Goal: Find specific page/section: Find specific page/section

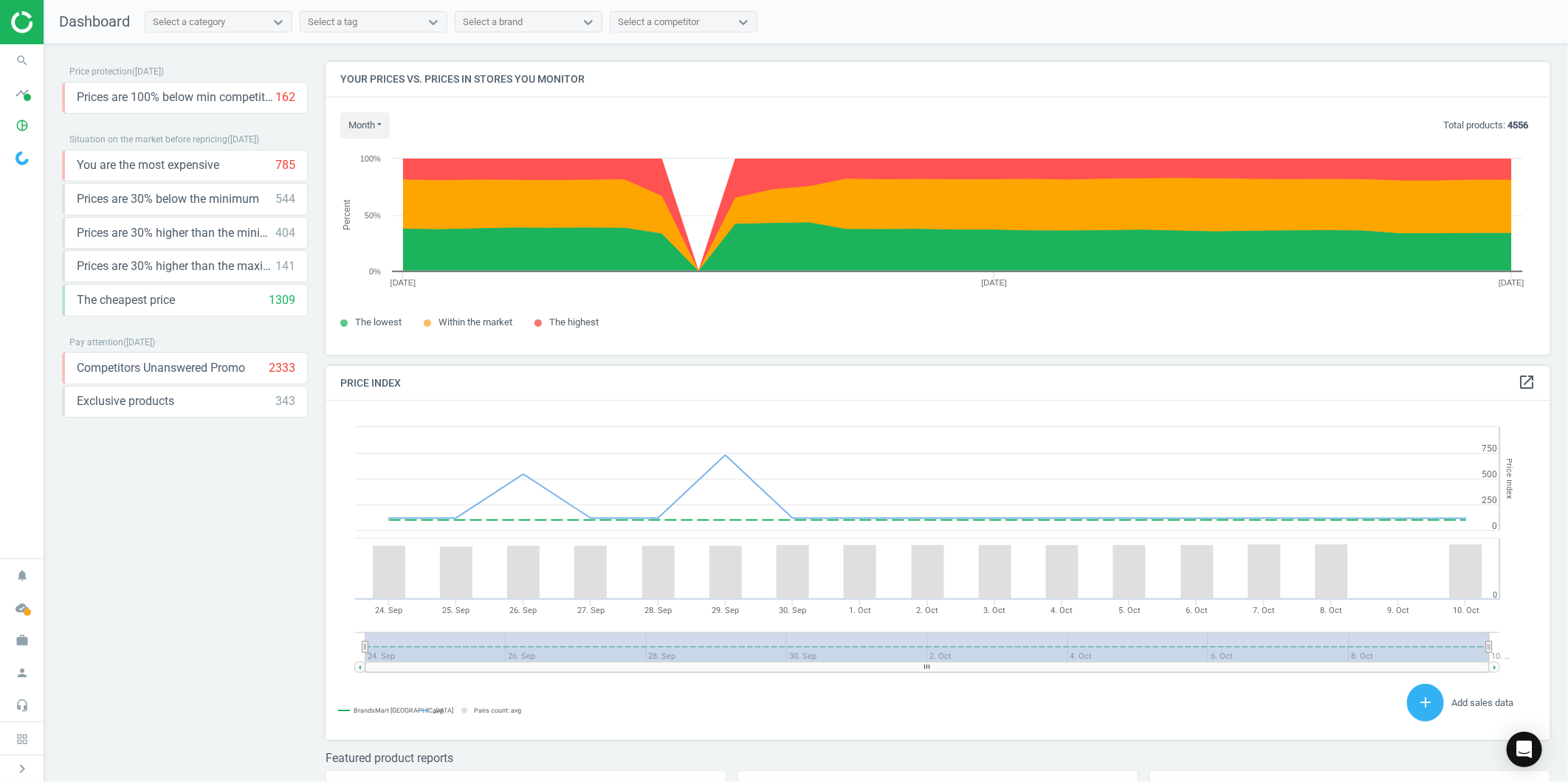
scroll to position [366, 1238]
click at [29, 121] on icon "pie_chart_outlined" at bounding box center [23, 125] width 29 height 29
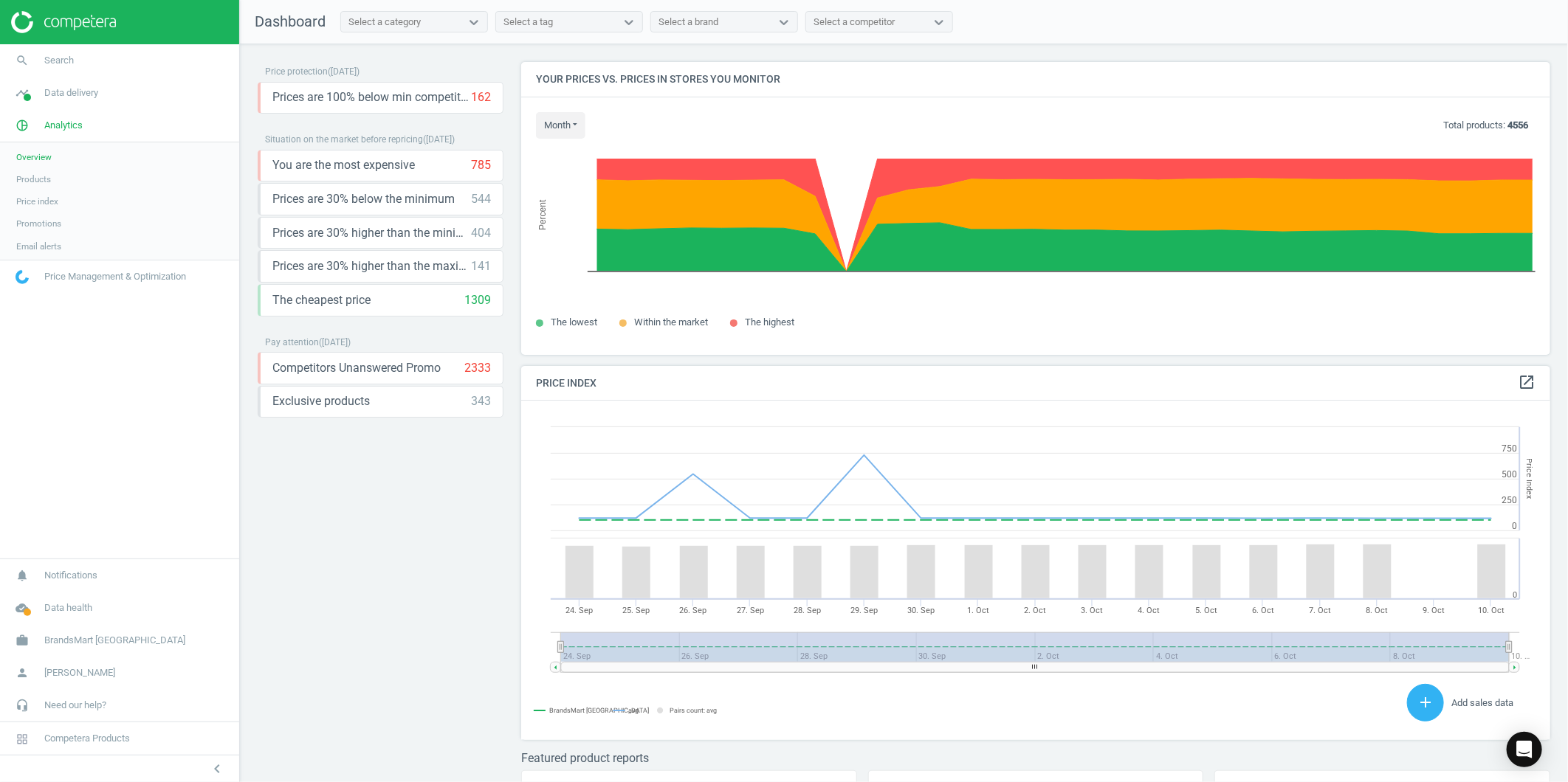
scroll to position [9, 9]
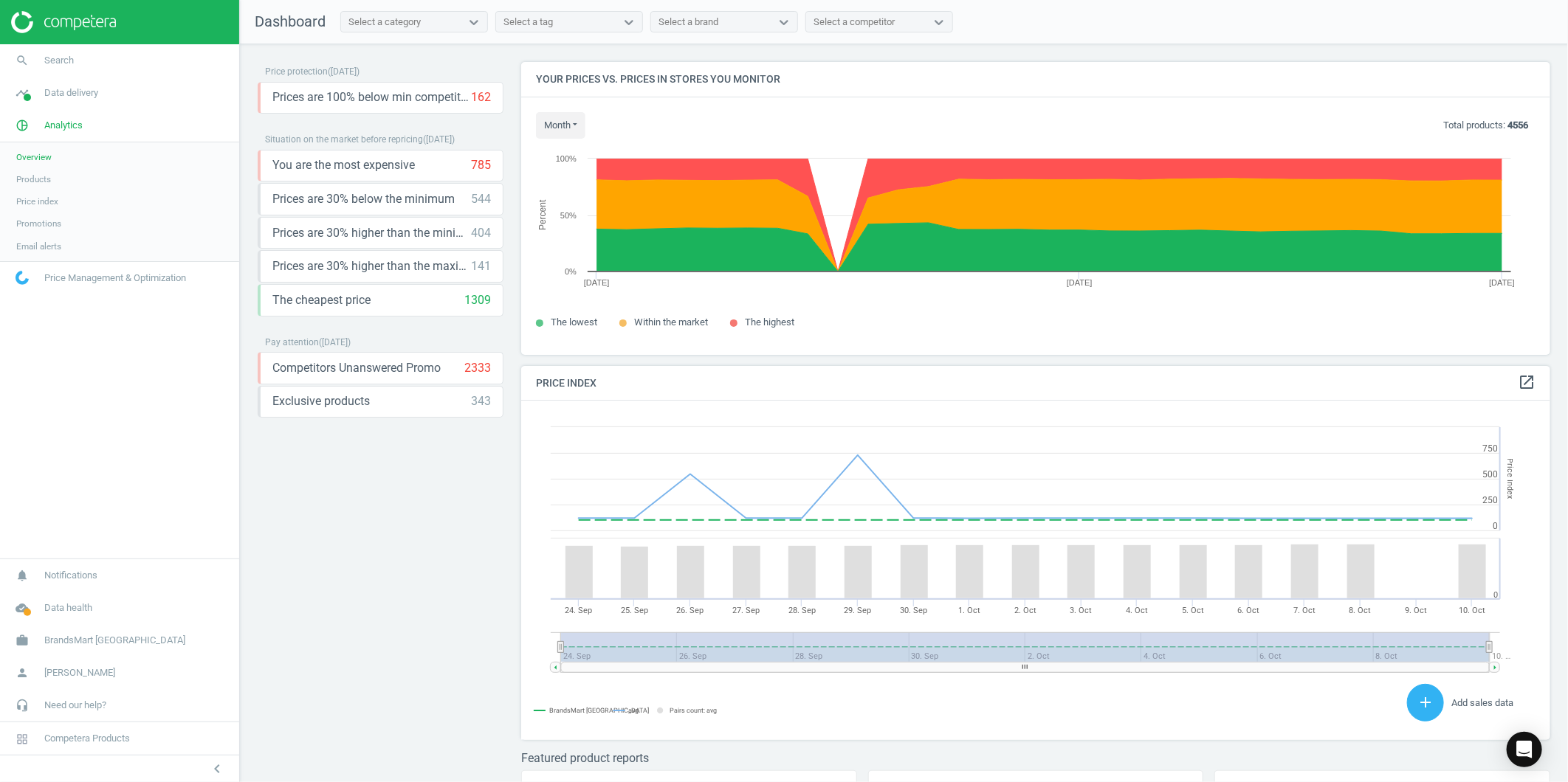
click at [29, 178] on span "Products" at bounding box center [33, 180] width 35 height 11
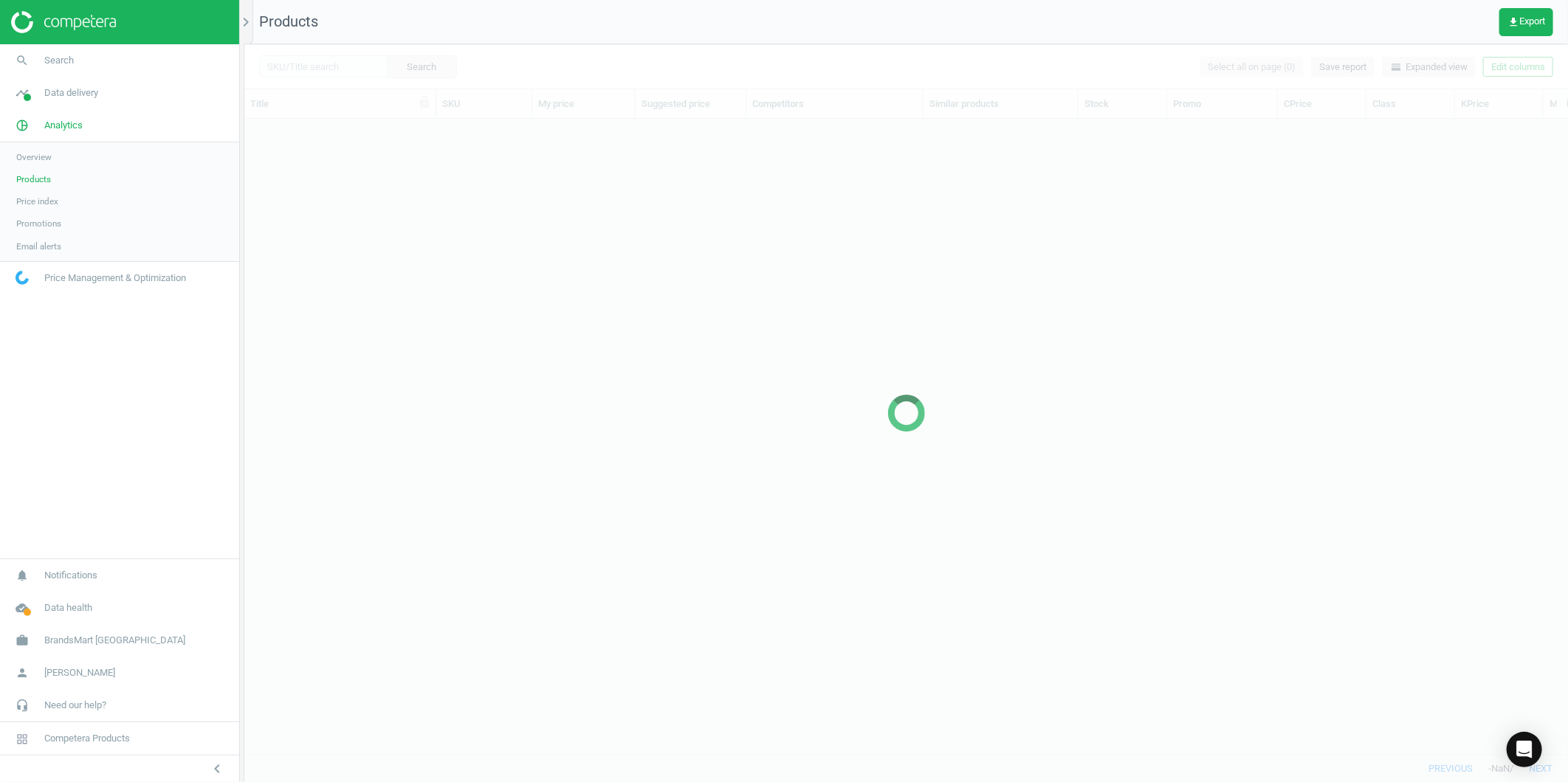
scroll to position [610, 1311]
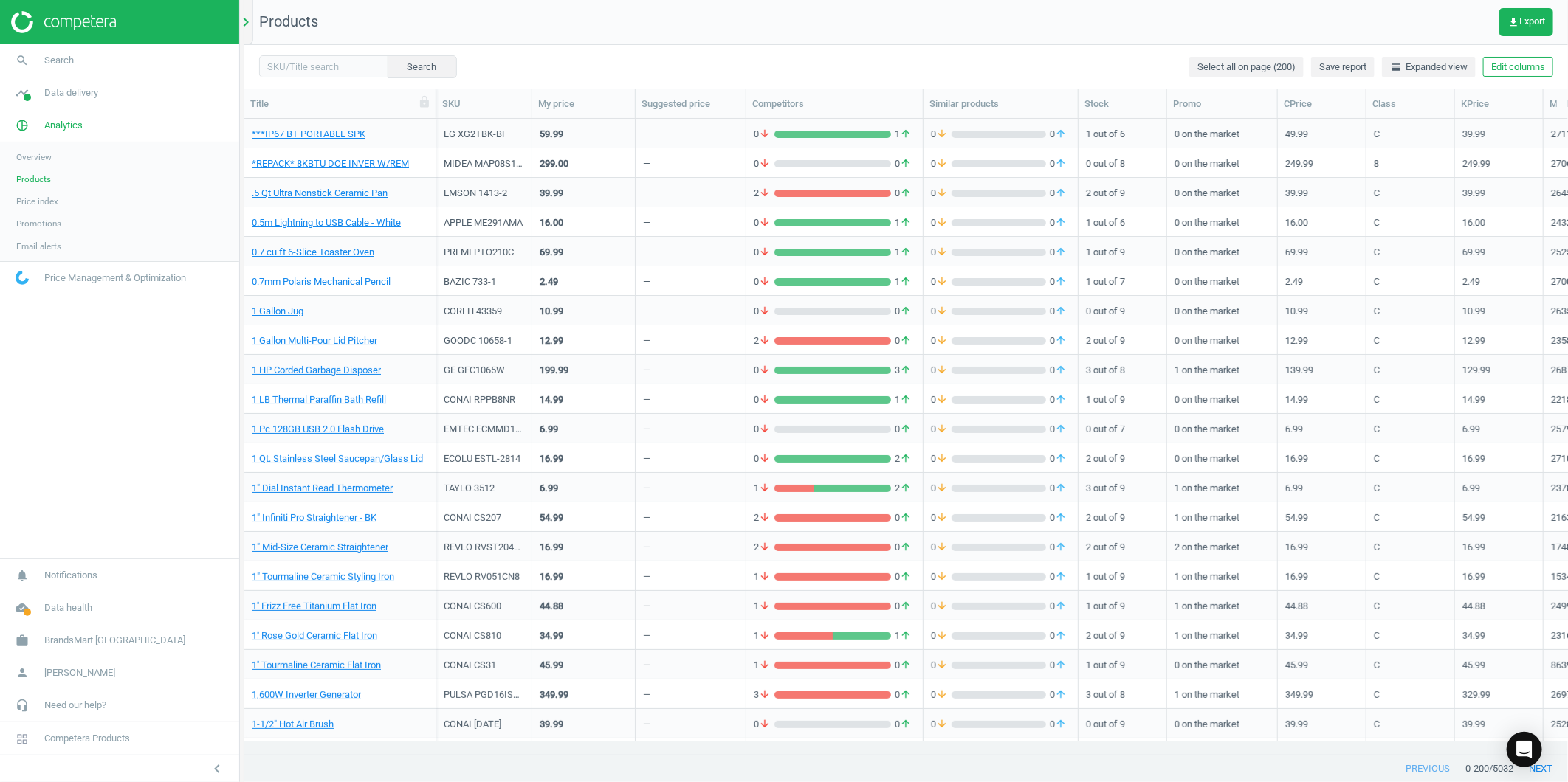
click at [251, 25] on icon "chevron_right" at bounding box center [245, 22] width 18 height 18
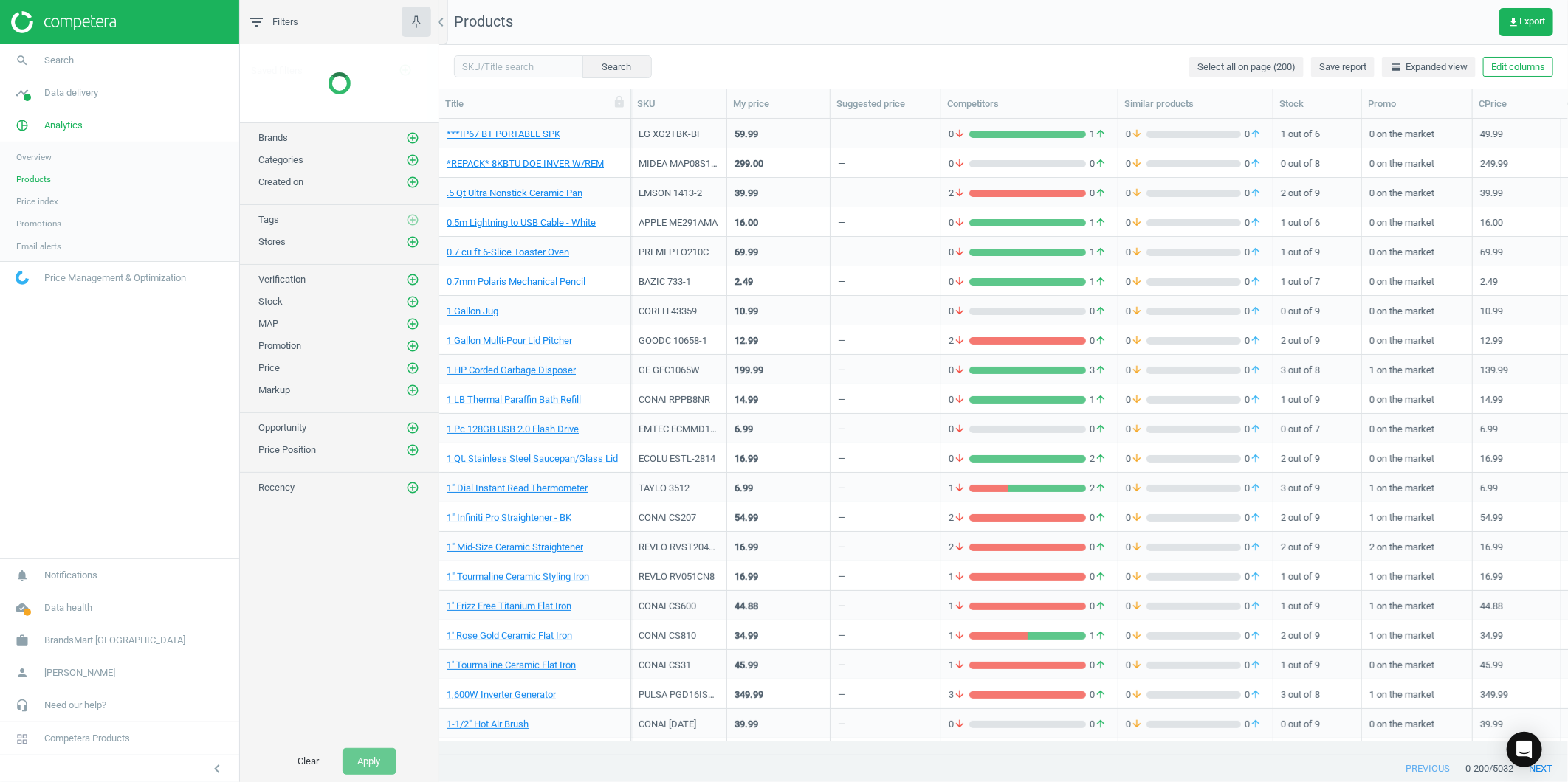
scroll to position [12, 11]
click at [413, 91] on icon "add_circle_outline" at bounding box center [412, 97] width 13 height 13
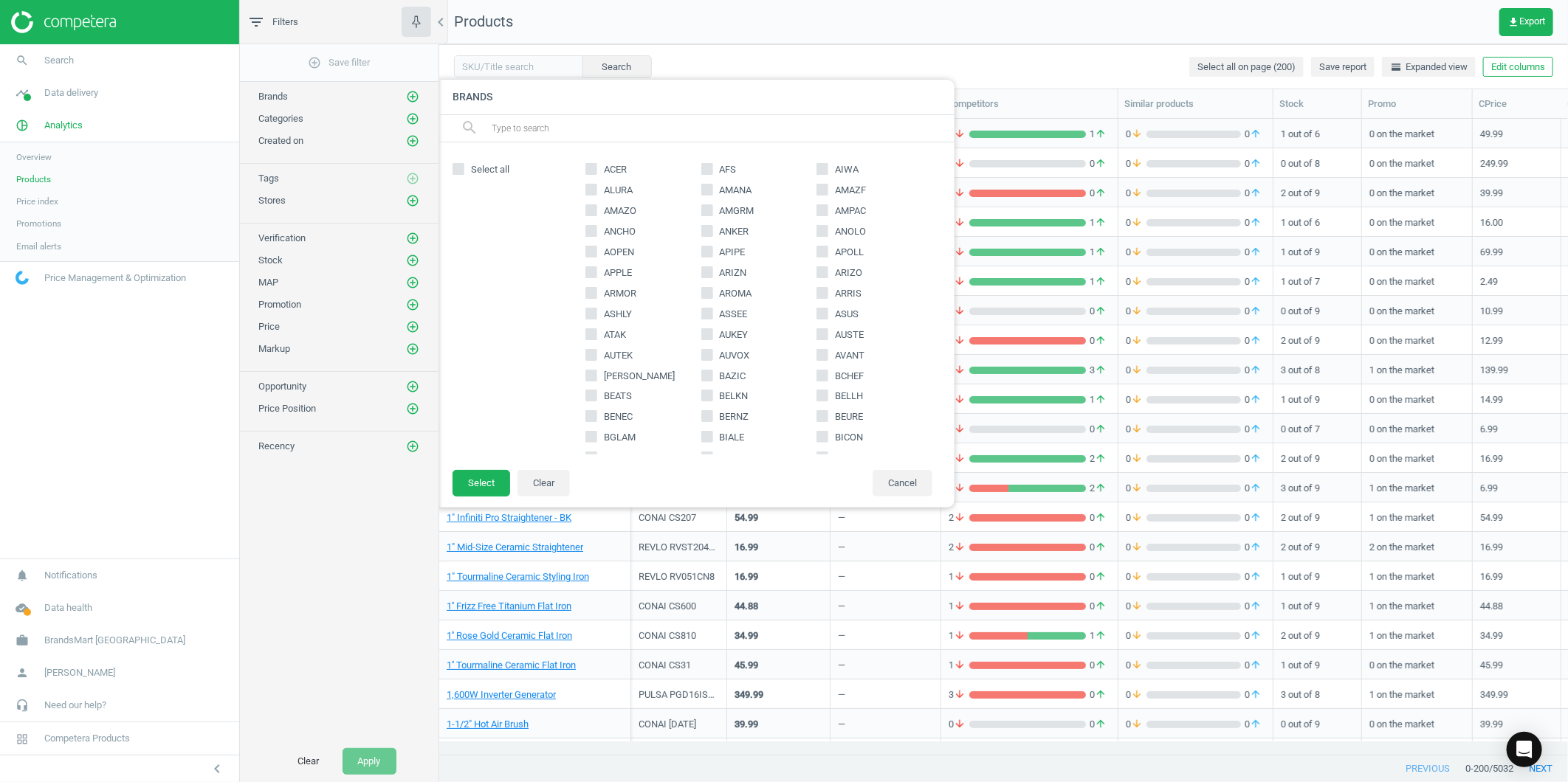
click at [601, 271] on span "APPLE" at bounding box center [618, 273] width 34 height 13
click at [596, 271] on input "APPLE" at bounding box center [591, 272] width 10 height 10
checkbox input "true"
click at [468, 478] on button "Select" at bounding box center [481, 484] width 58 height 27
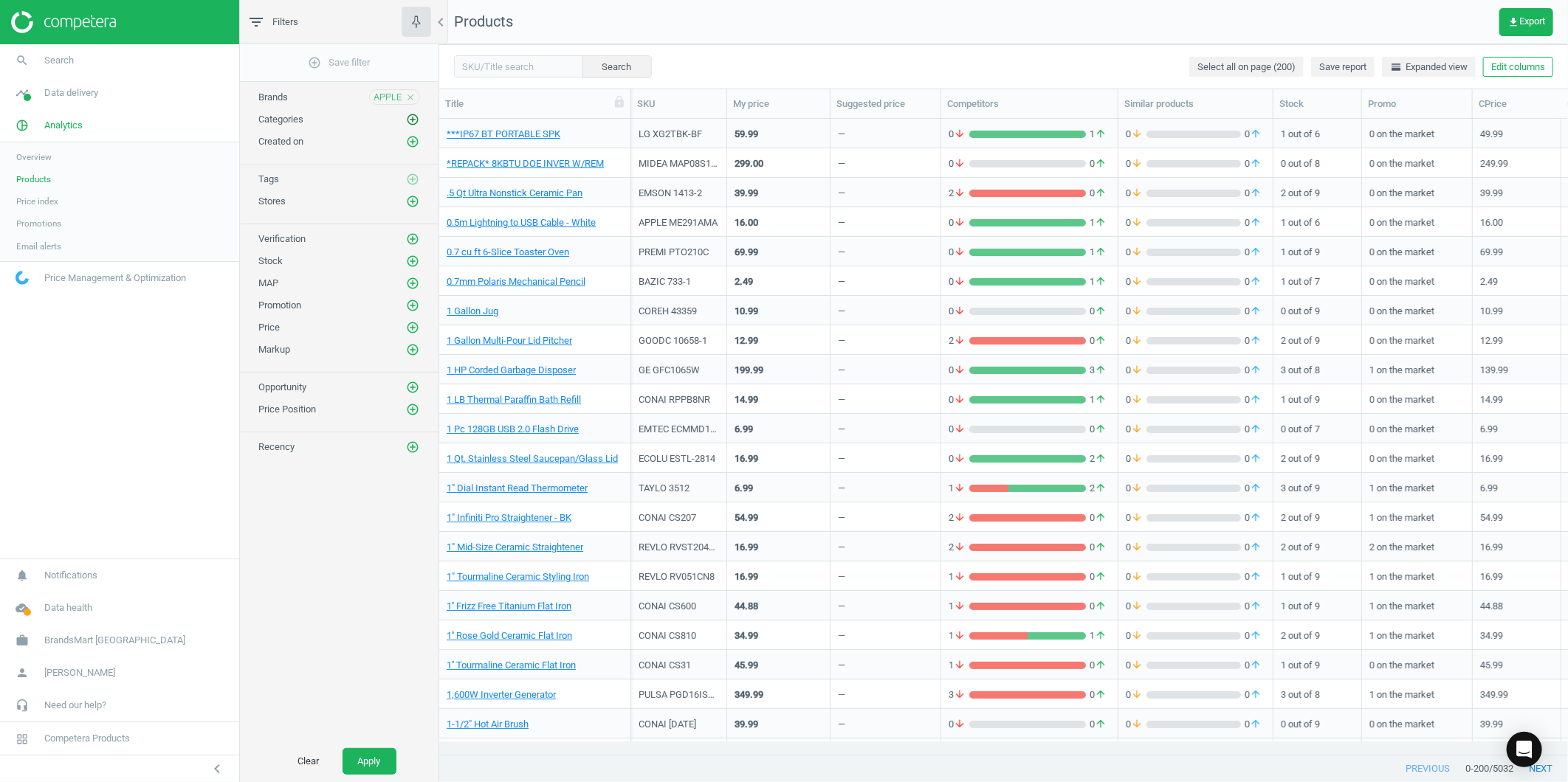
click at [415, 114] on icon "add_circle_outline" at bounding box center [412, 120] width 13 height 13
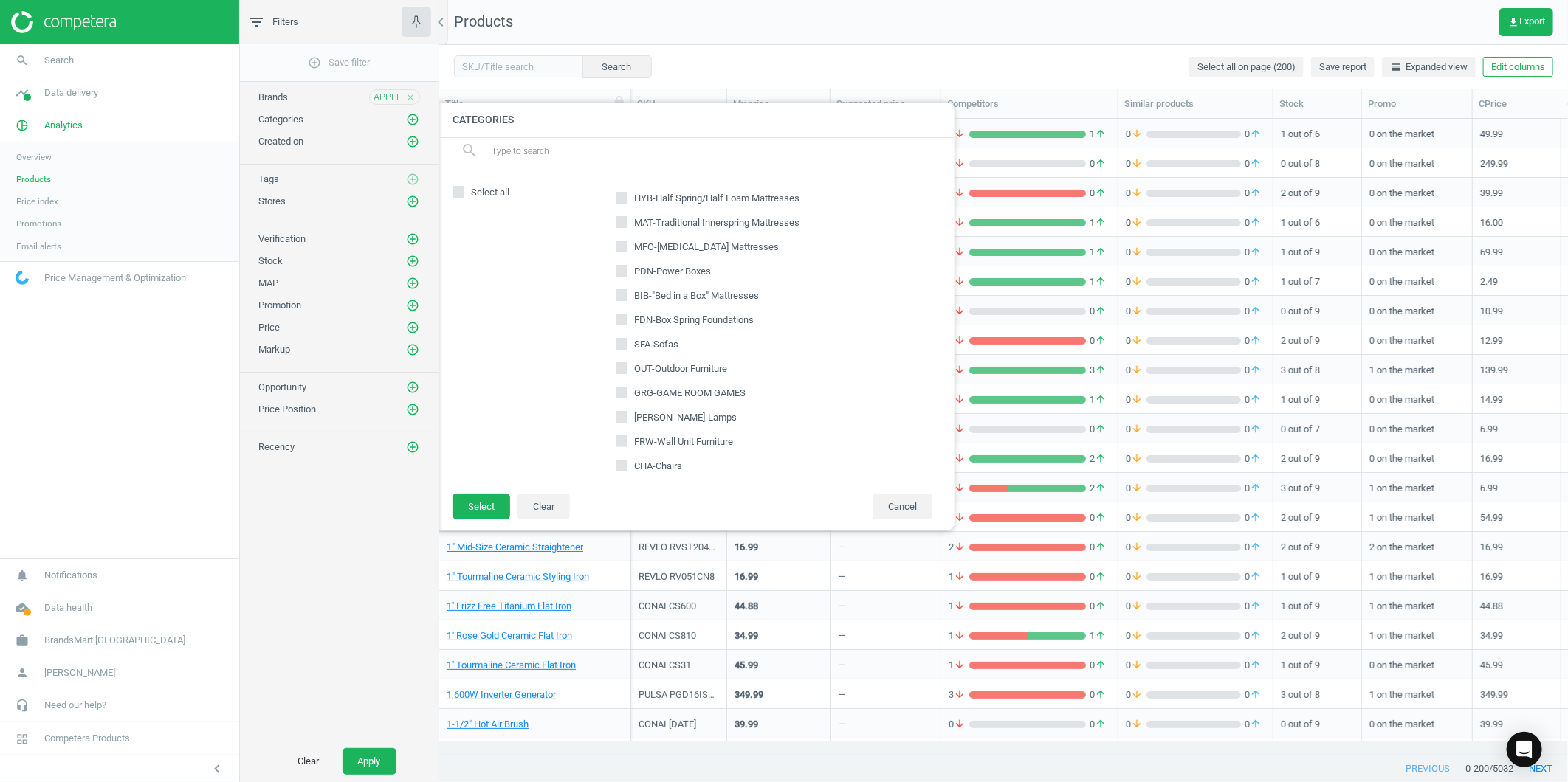
click at [655, 155] on input "text" at bounding box center [717, 151] width 453 height 24
type input "lcp"
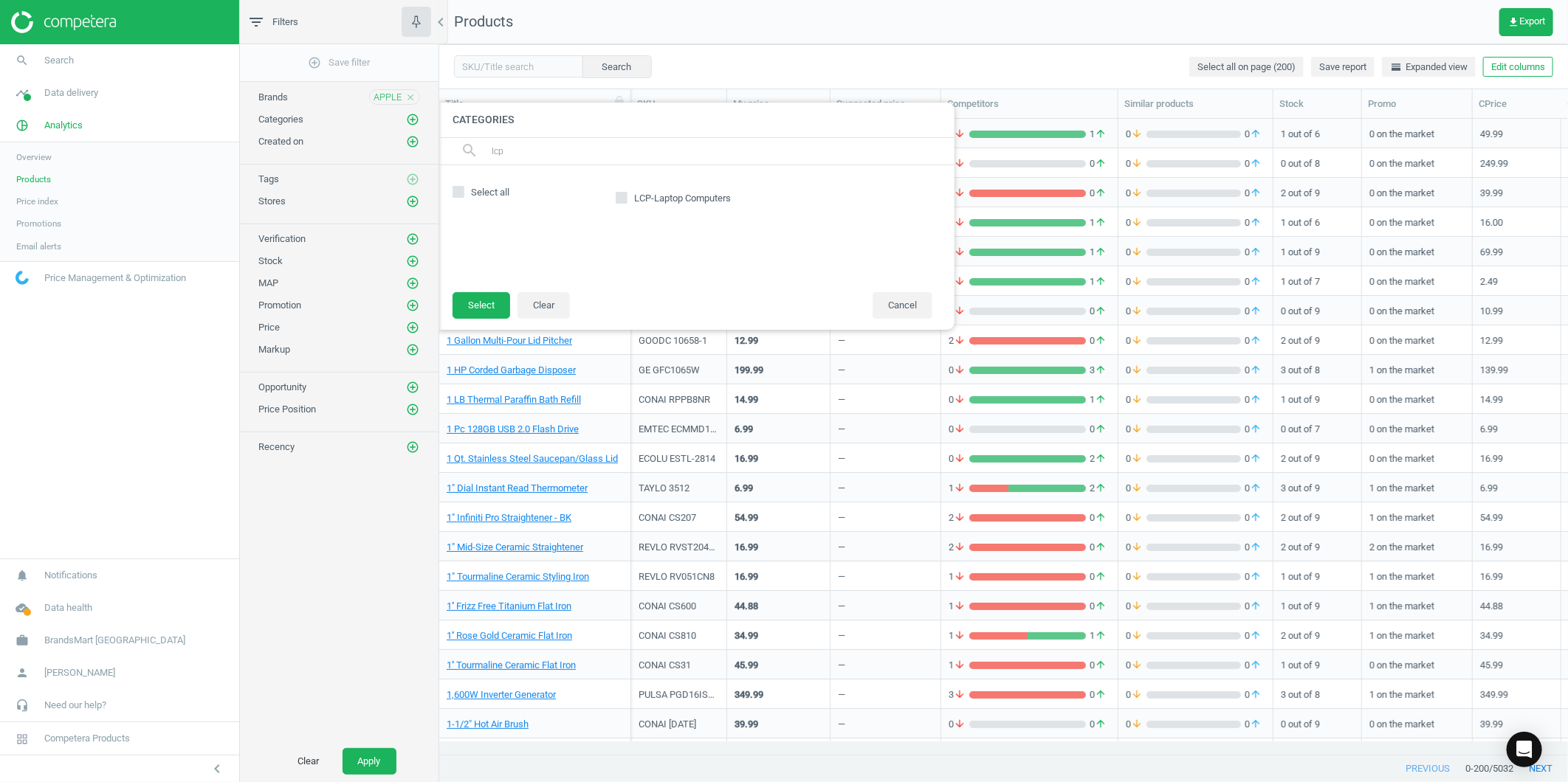
click at [643, 198] on span "LCP-Laptop Computers" at bounding box center [682, 199] width 103 height 13
click at [626, 198] on input "LCP-Laptop Computers" at bounding box center [621, 199] width 10 height 10
checkbox input "true"
click at [488, 300] on button "Select" at bounding box center [481, 306] width 58 height 27
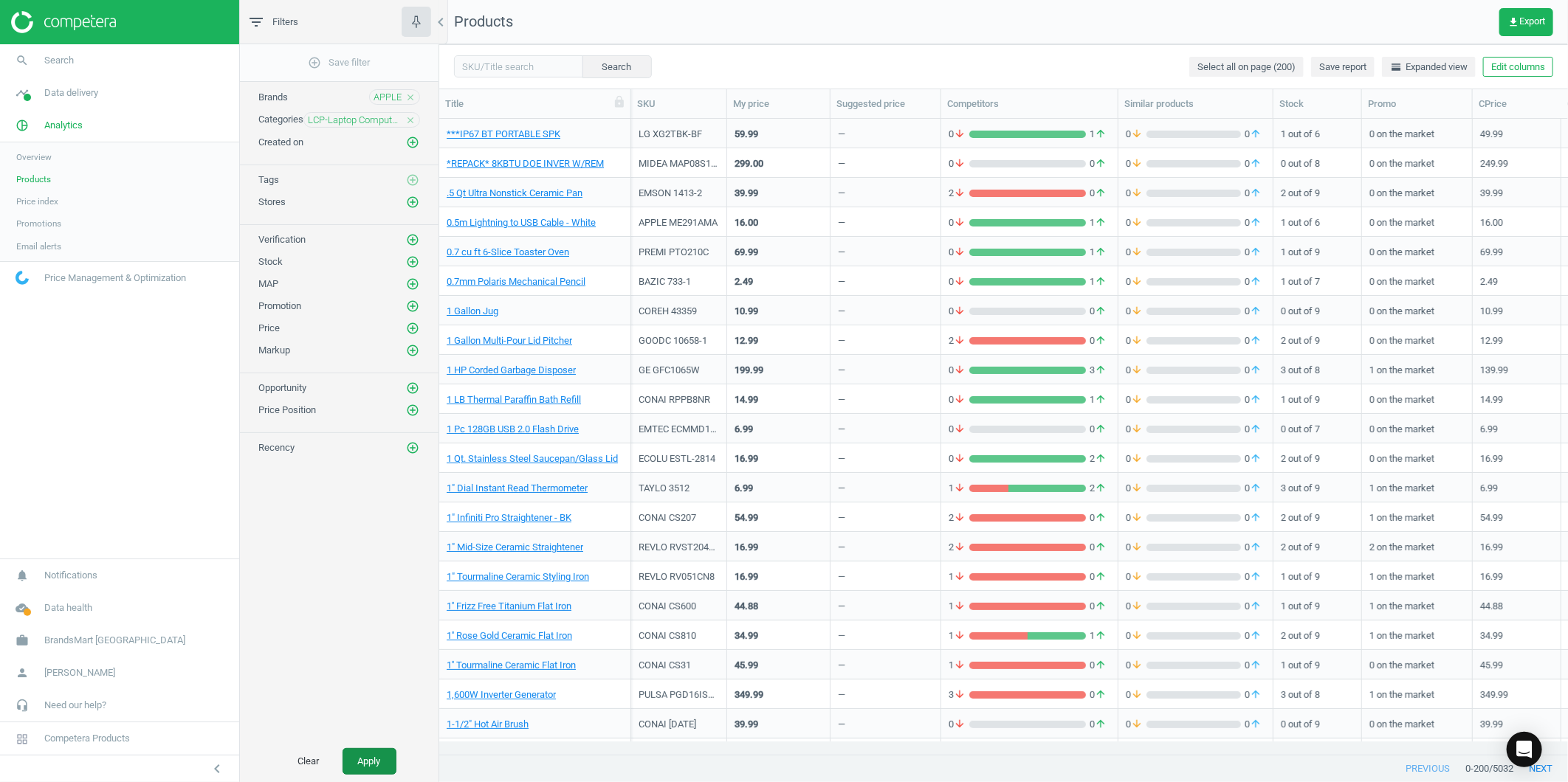
click at [362, 764] on button "Apply" at bounding box center [369, 762] width 54 height 27
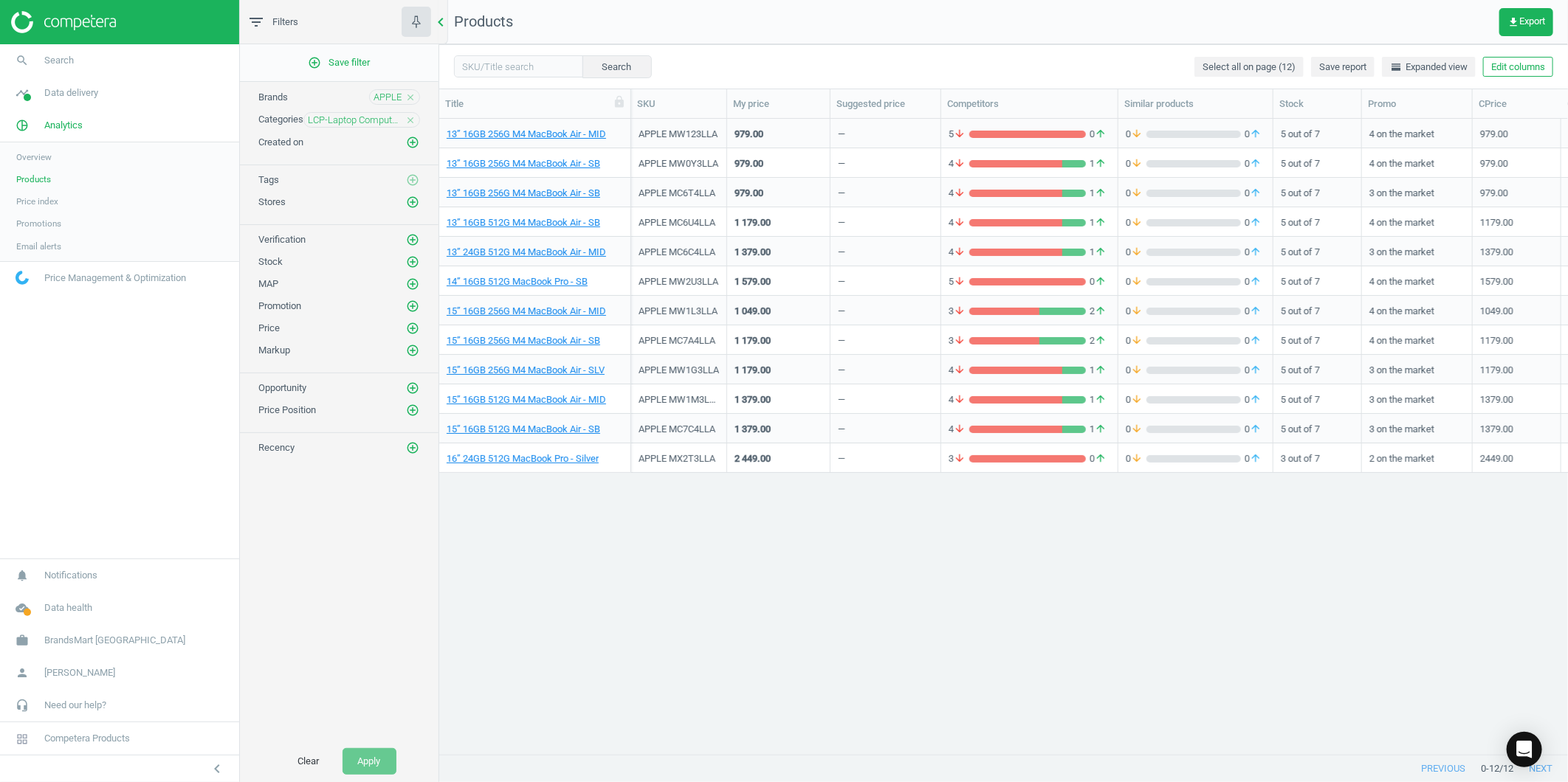
click at [443, 25] on icon "chevron_left" at bounding box center [440, 22] width 18 height 18
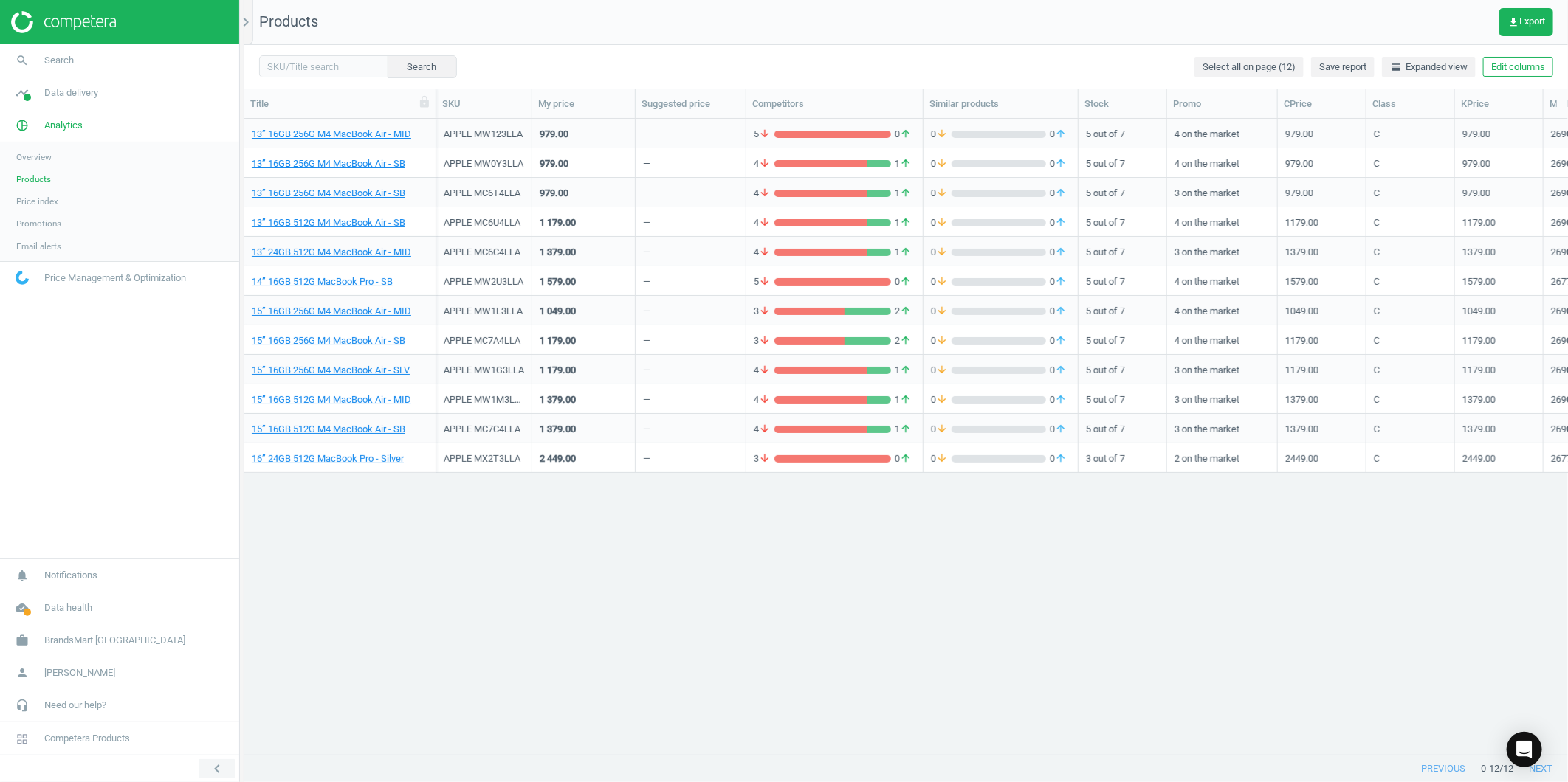
click at [223, 776] on icon "chevron_left" at bounding box center [217, 769] width 18 height 18
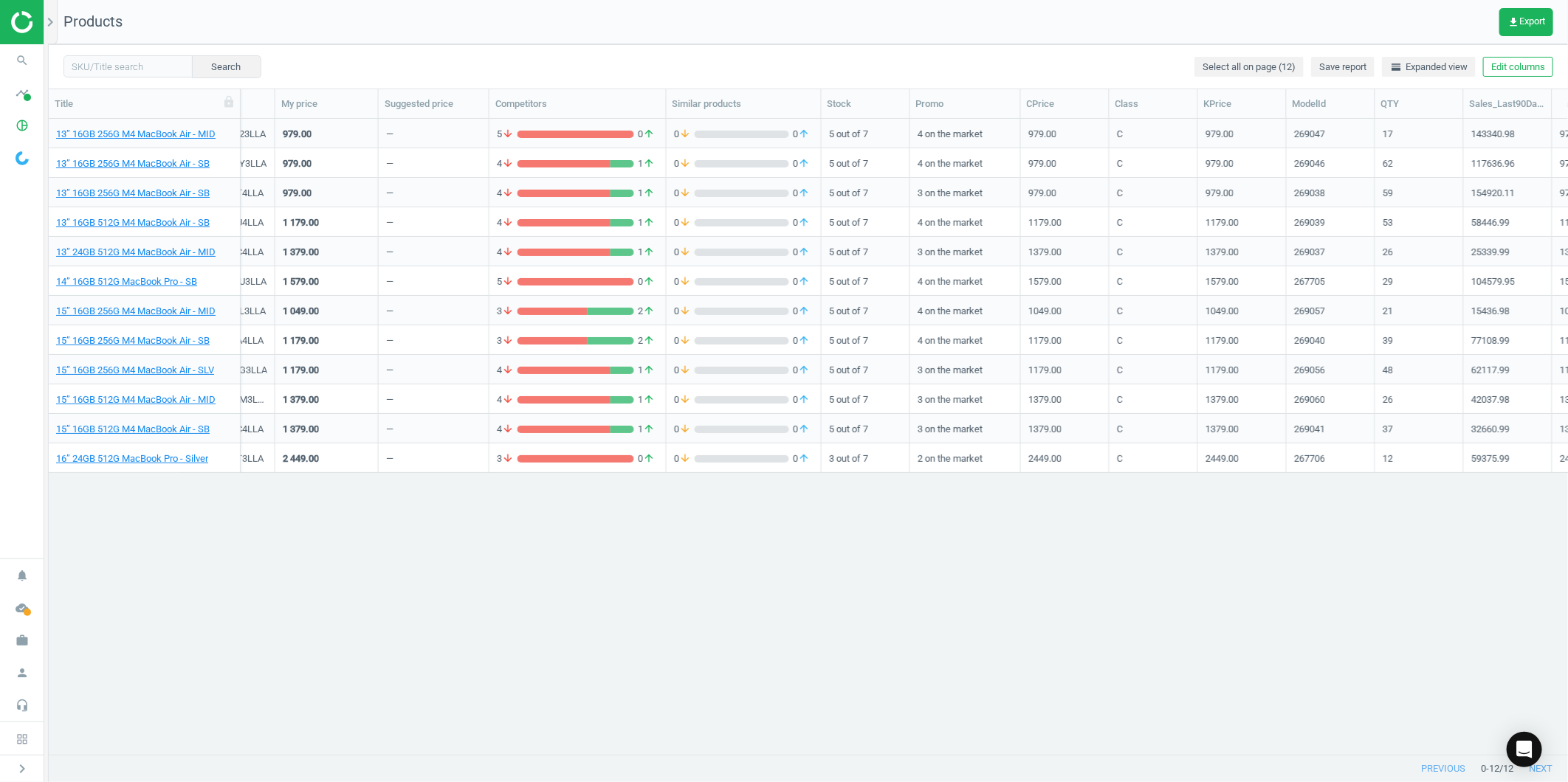
scroll to position [0, 0]
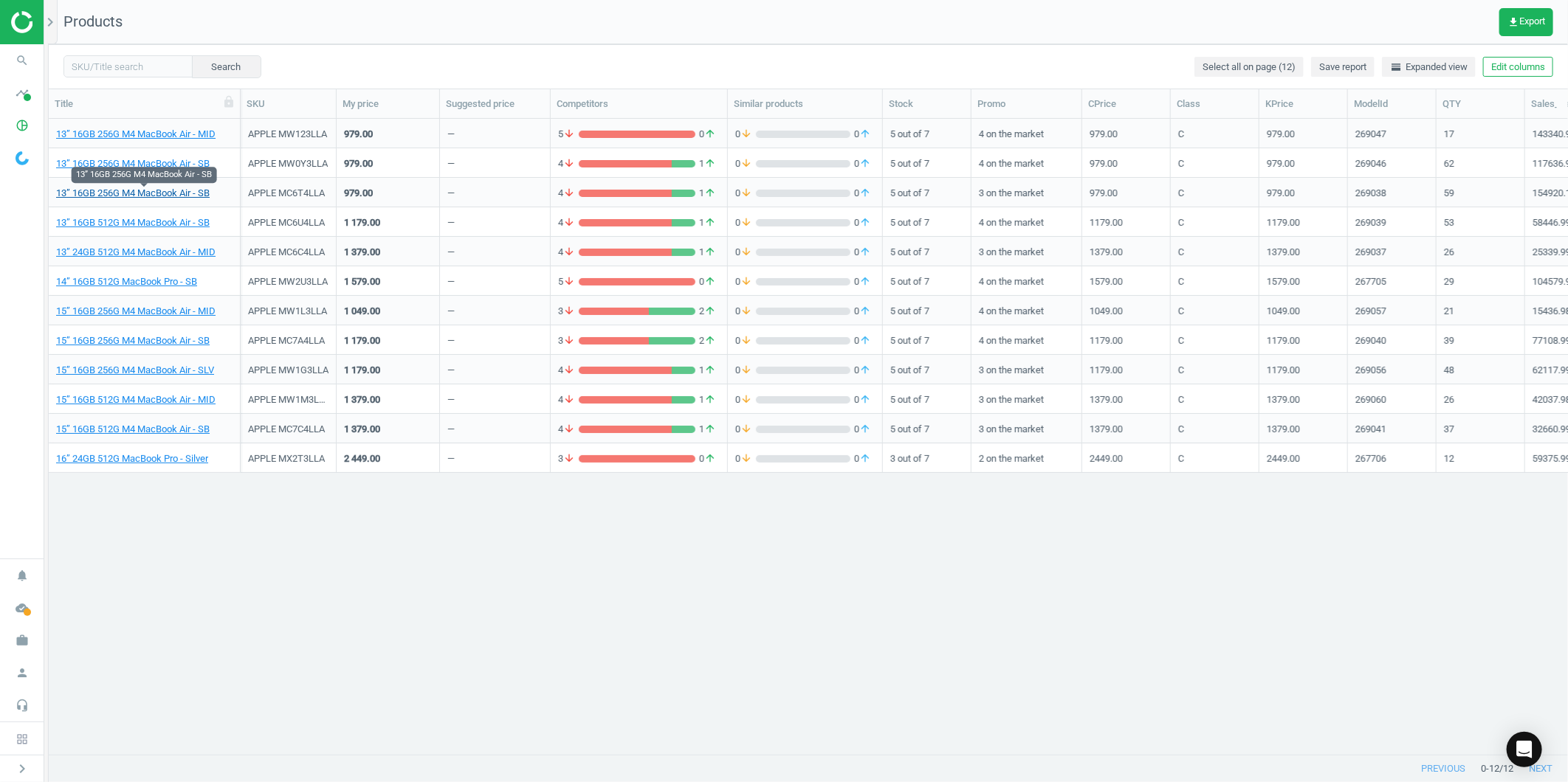
click at [154, 193] on link "13” 16GB 256G M4 MacBook Air - SB" at bounding box center [133, 194] width 154 height 13
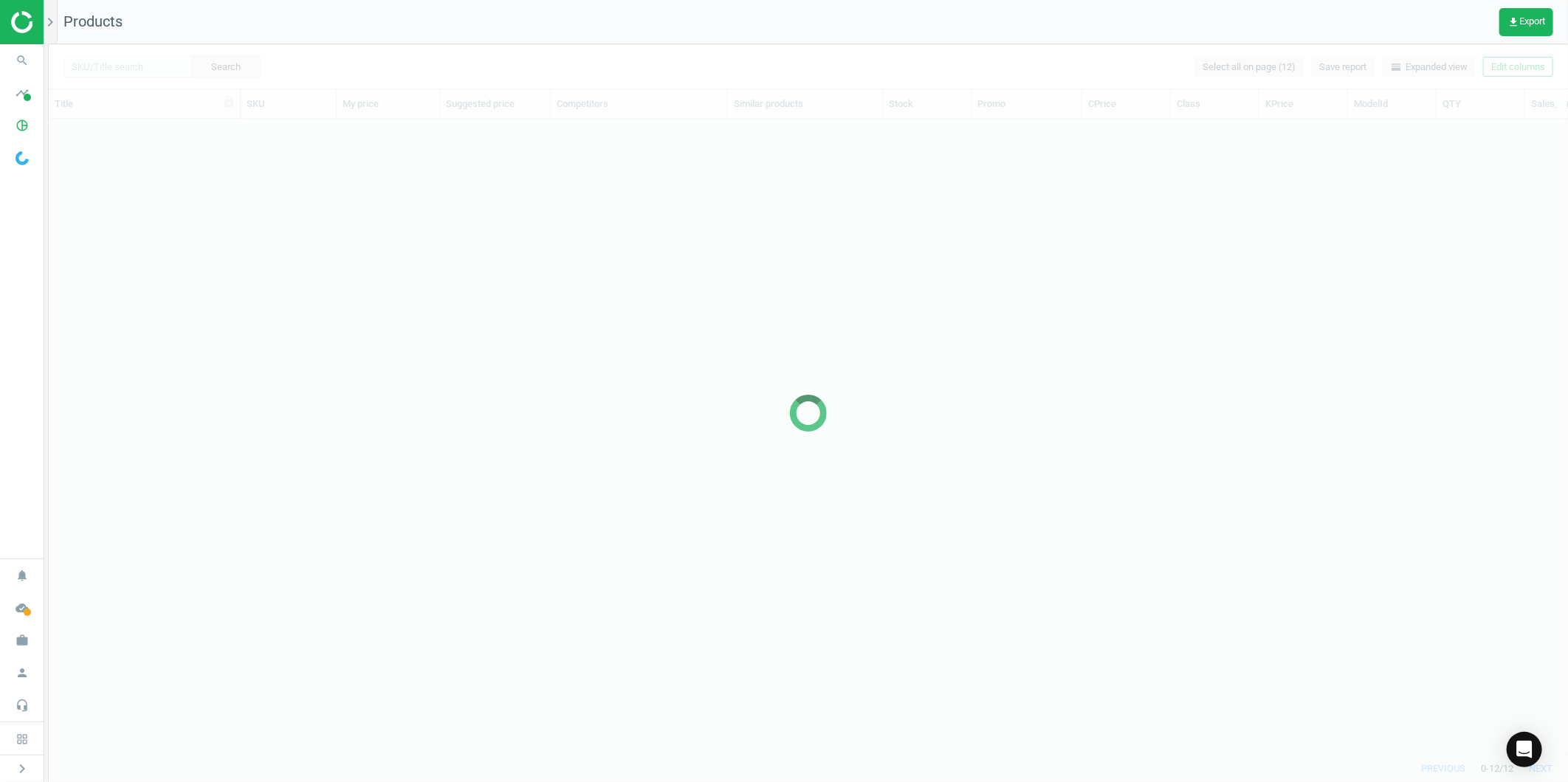
scroll to position [610, 1506]
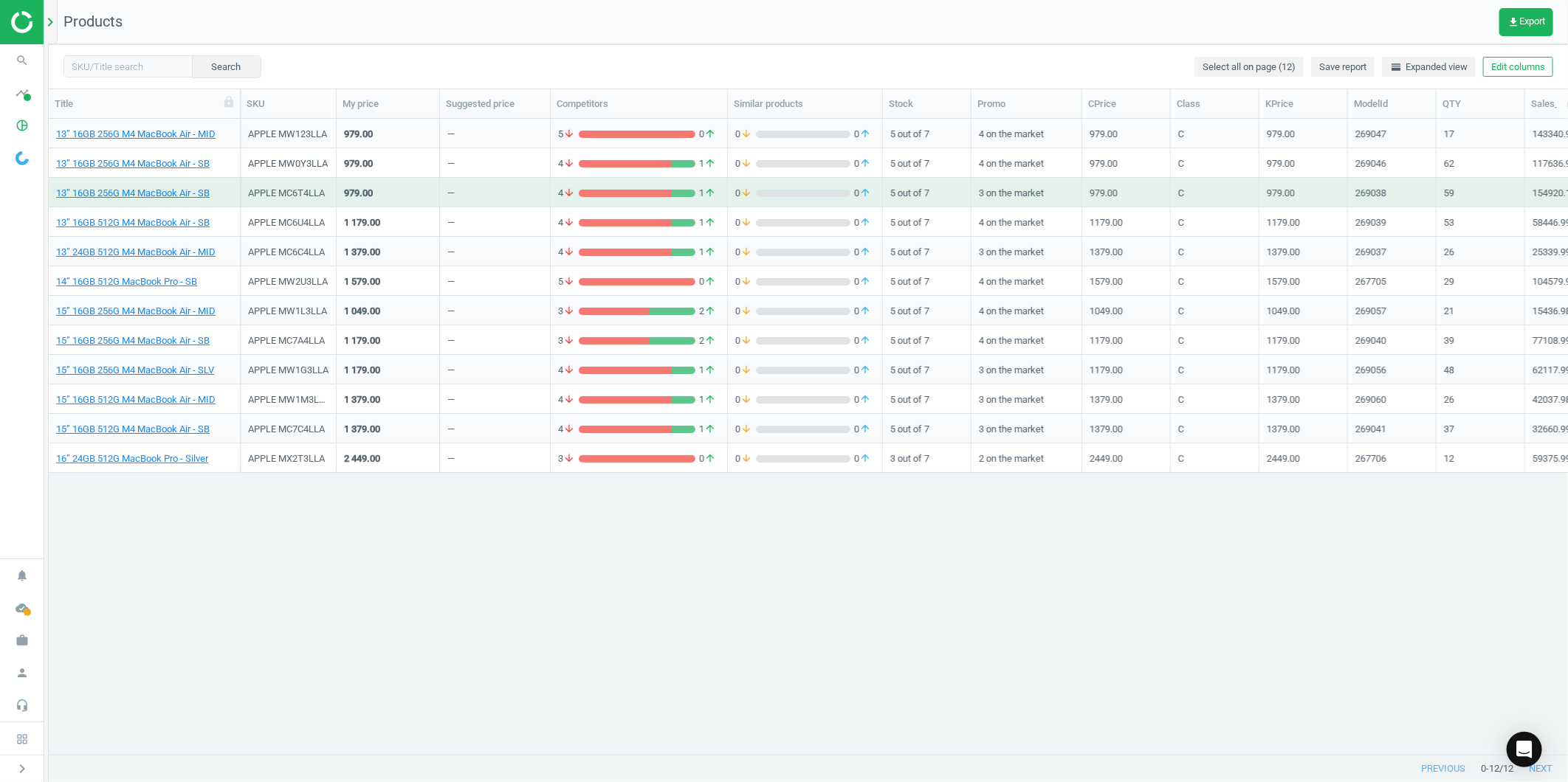
click at [47, 25] on icon "chevron_right" at bounding box center [50, 22] width 18 height 18
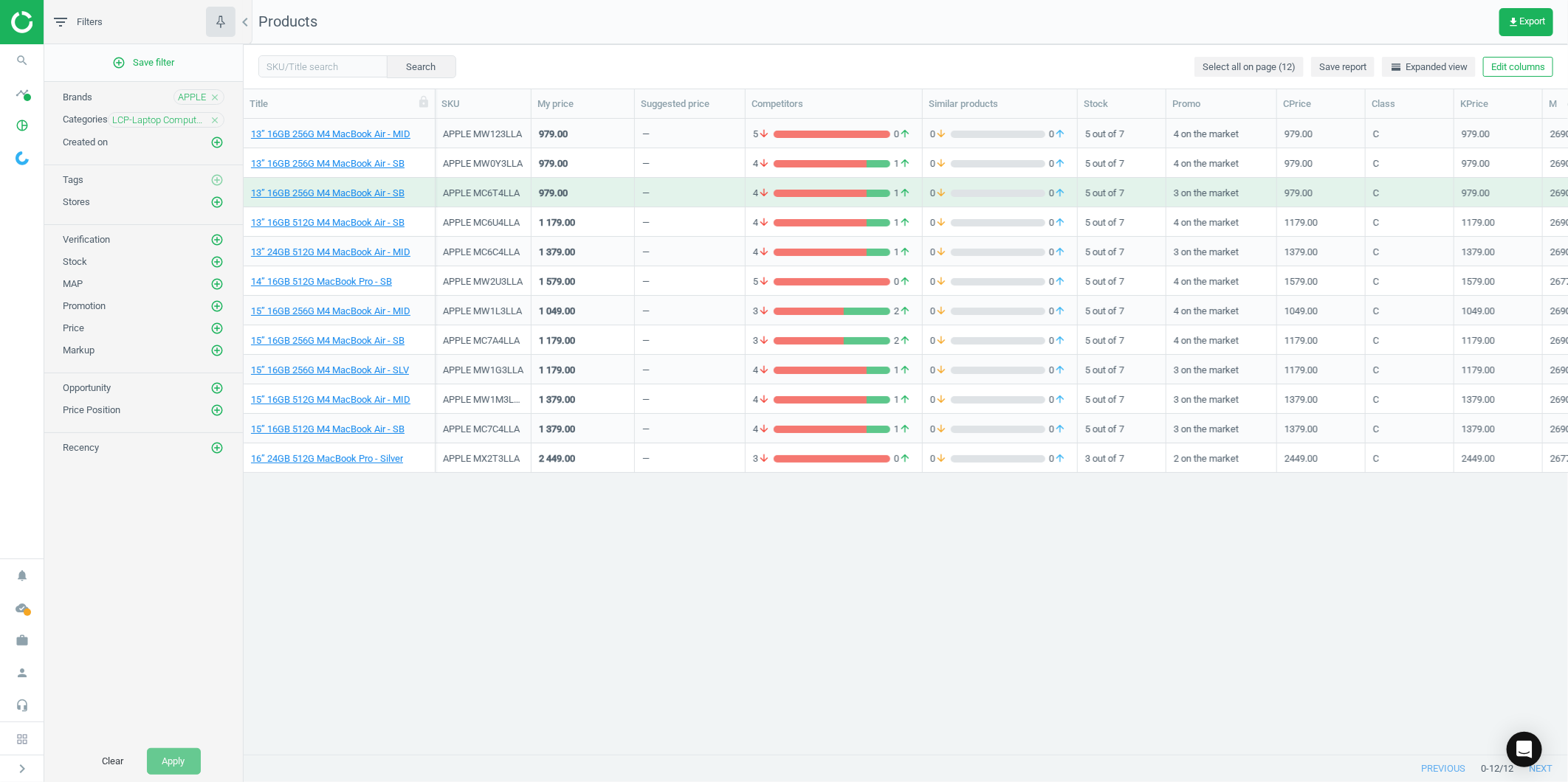
click at [217, 116] on icon "close" at bounding box center [215, 120] width 10 height 10
click at [217, 116] on icon "add_circle_outline" at bounding box center [217, 120] width 13 height 13
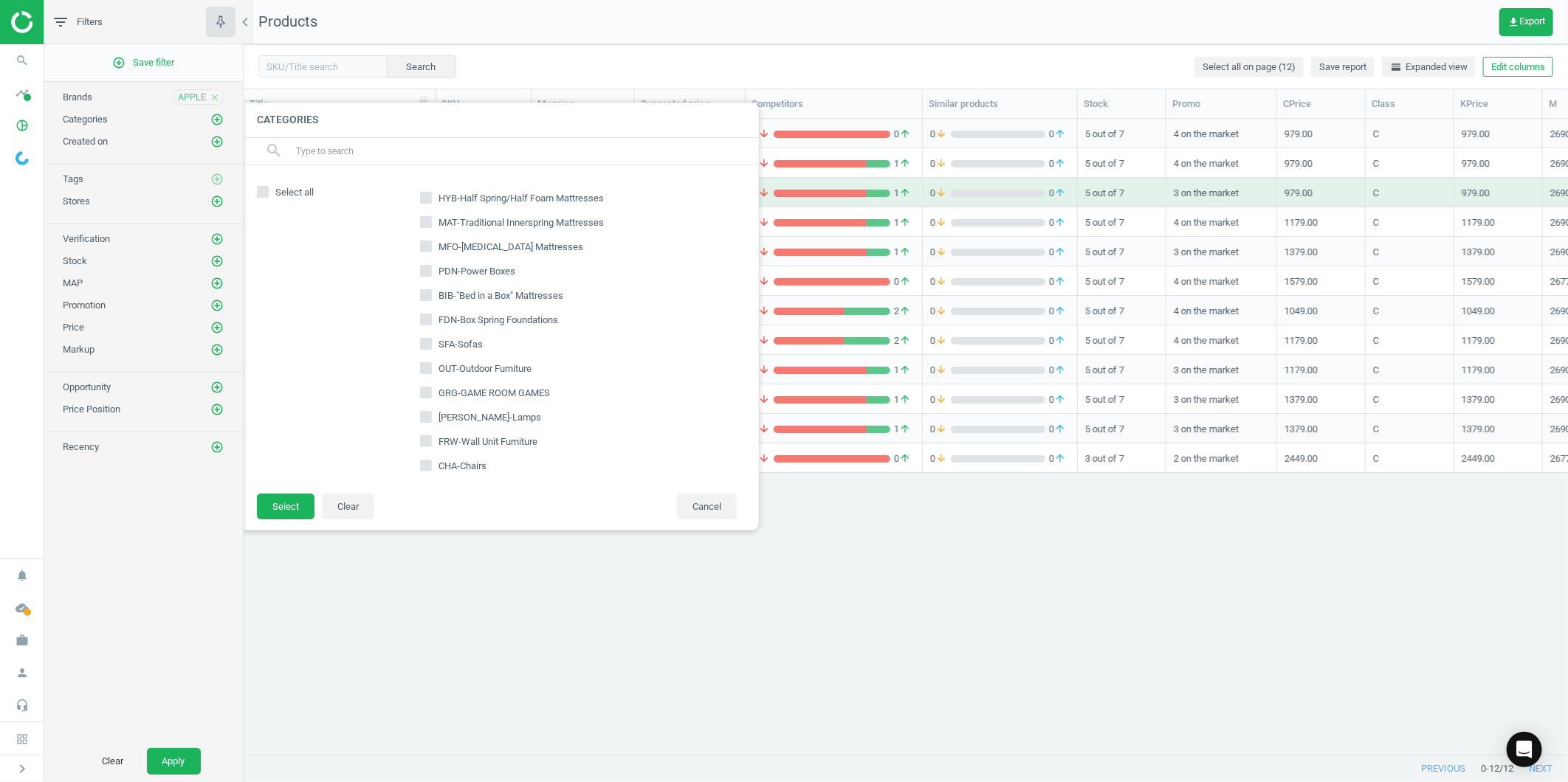
click at [325, 142] on input "text" at bounding box center [521, 151] width 453 height 24
type input "smw"
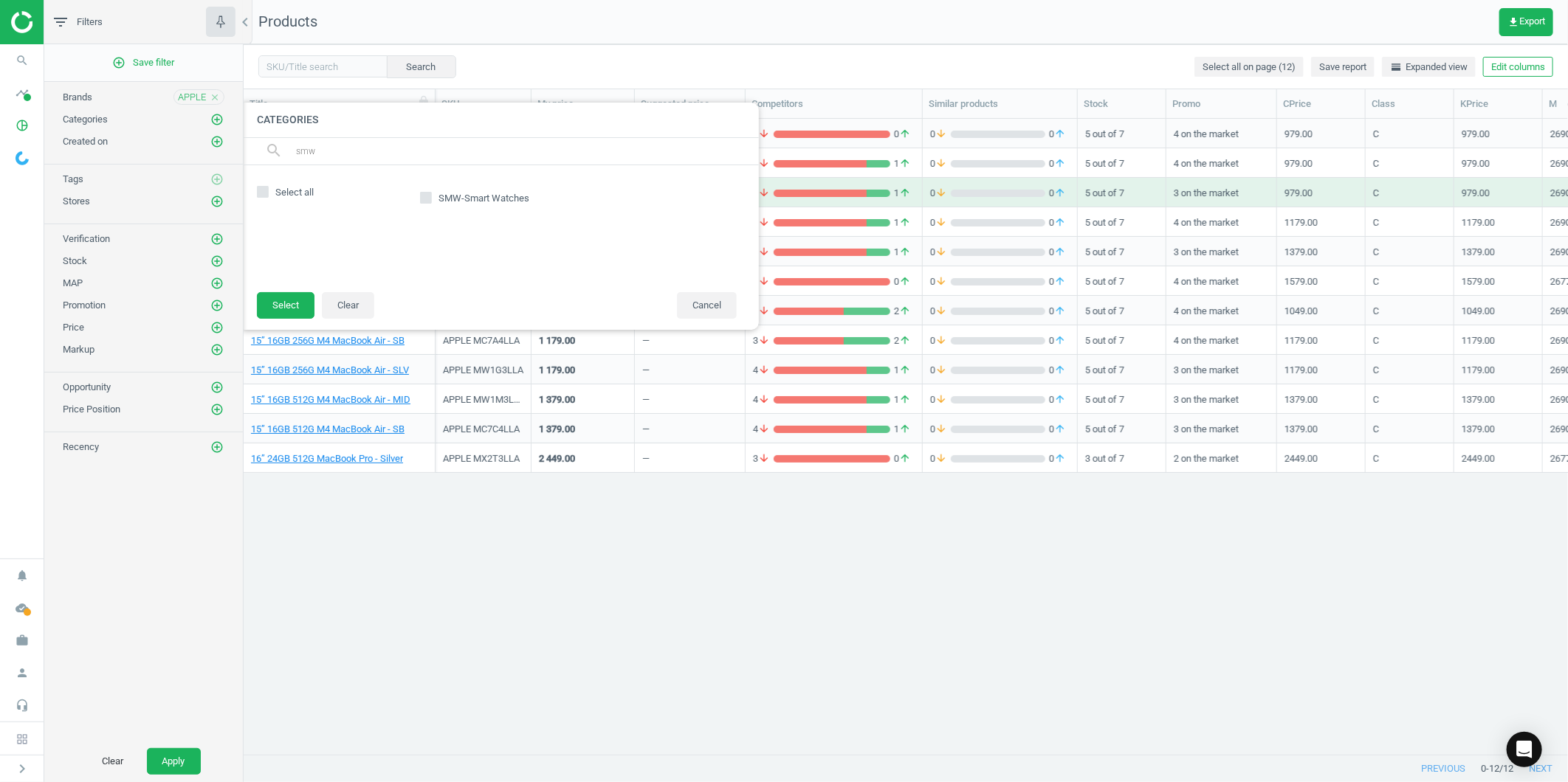
click at [427, 201] on input "SMW-Smart Watches" at bounding box center [426, 199] width 10 height 10
checkbox input "true"
click at [283, 298] on button "Select" at bounding box center [285, 306] width 58 height 27
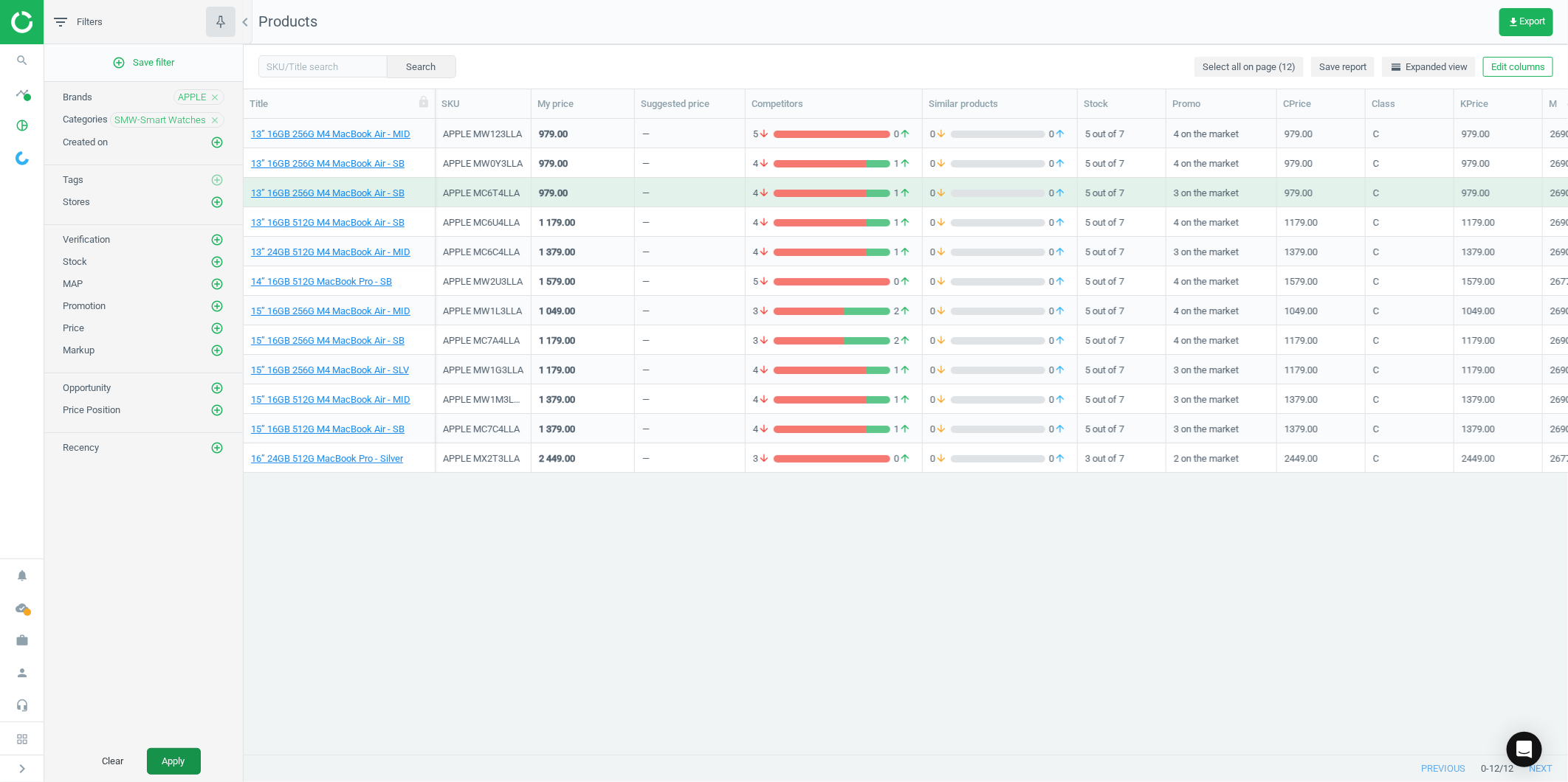
click at [177, 755] on button "Apply" at bounding box center [174, 762] width 54 height 27
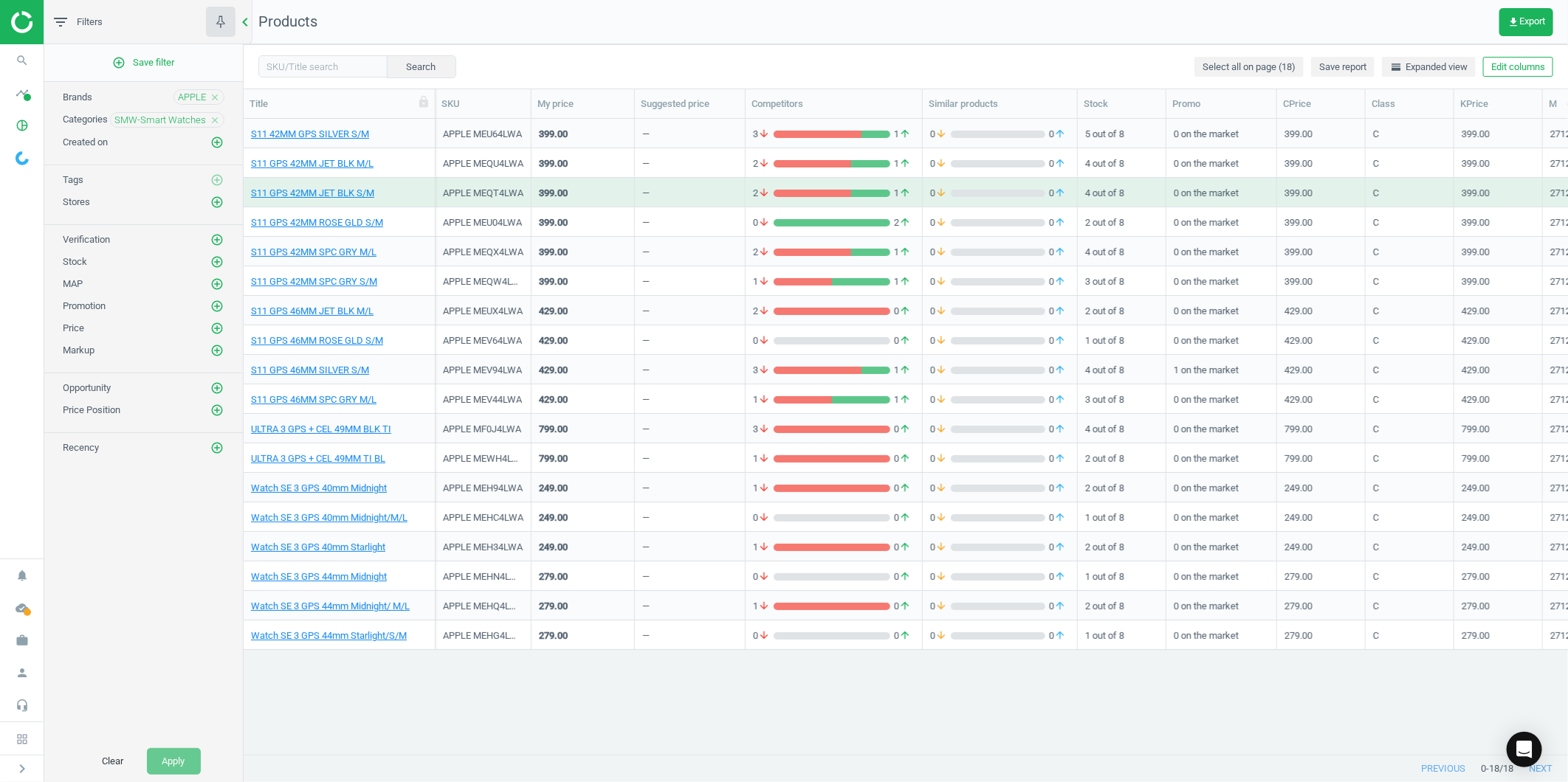
click at [253, 19] on icon "chevron_left" at bounding box center [245, 22] width 18 height 18
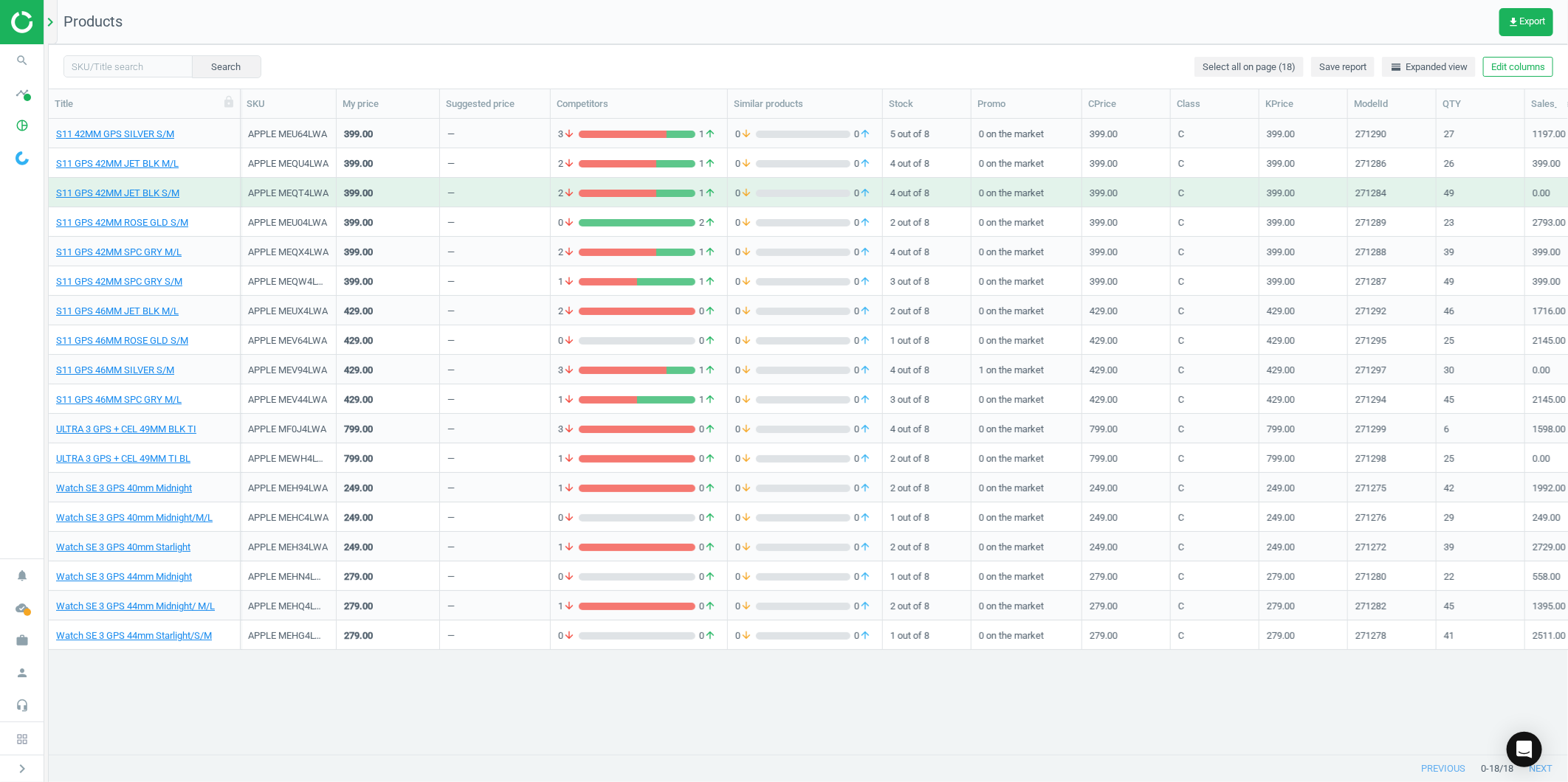
click at [48, 25] on icon "chevron_right" at bounding box center [50, 22] width 18 height 18
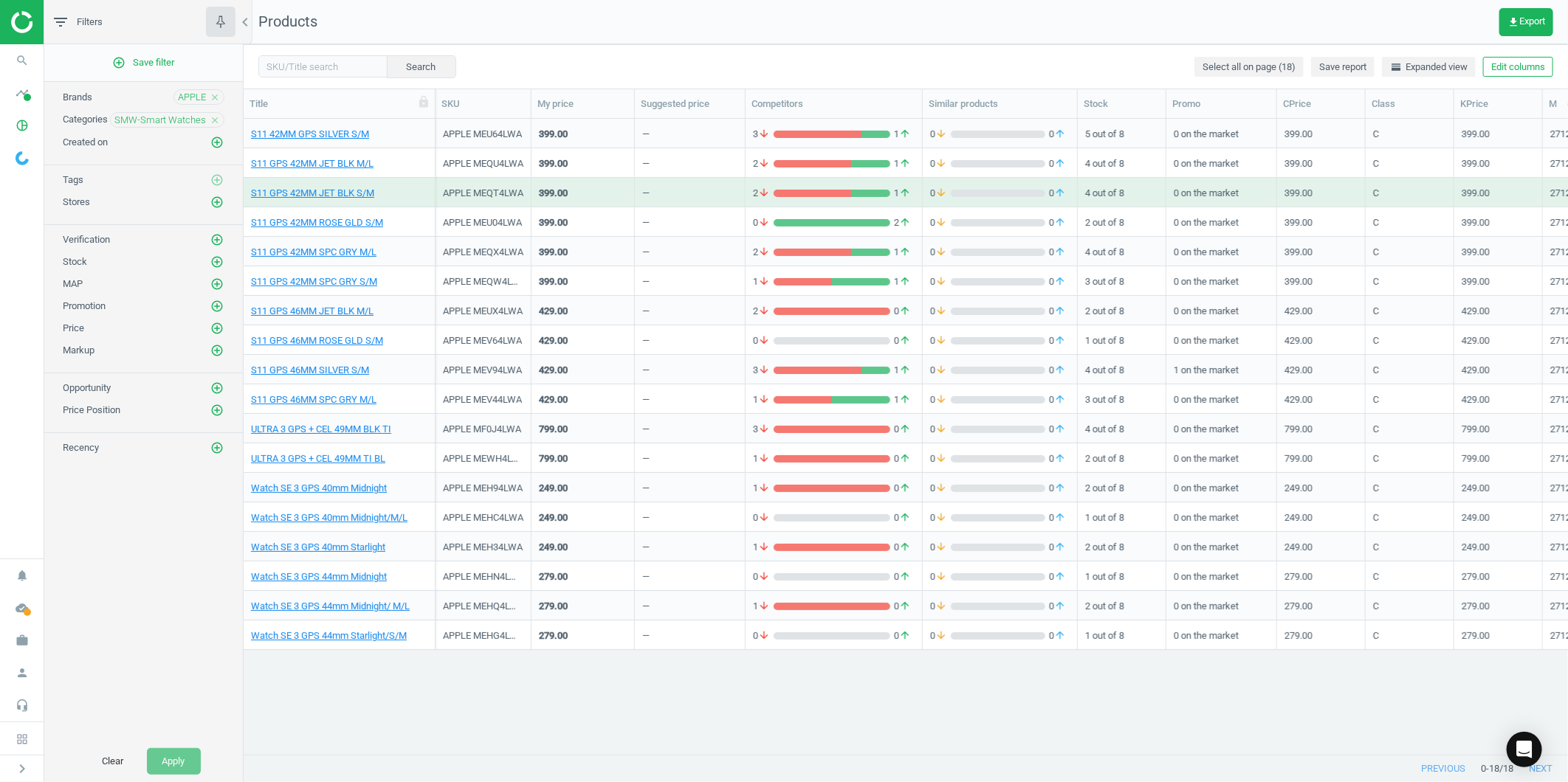
click at [218, 121] on icon "close" at bounding box center [215, 120] width 10 height 10
click at [217, 121] on icon "add_circle_outline" at bounding box center [217, 120] width 13 height 13
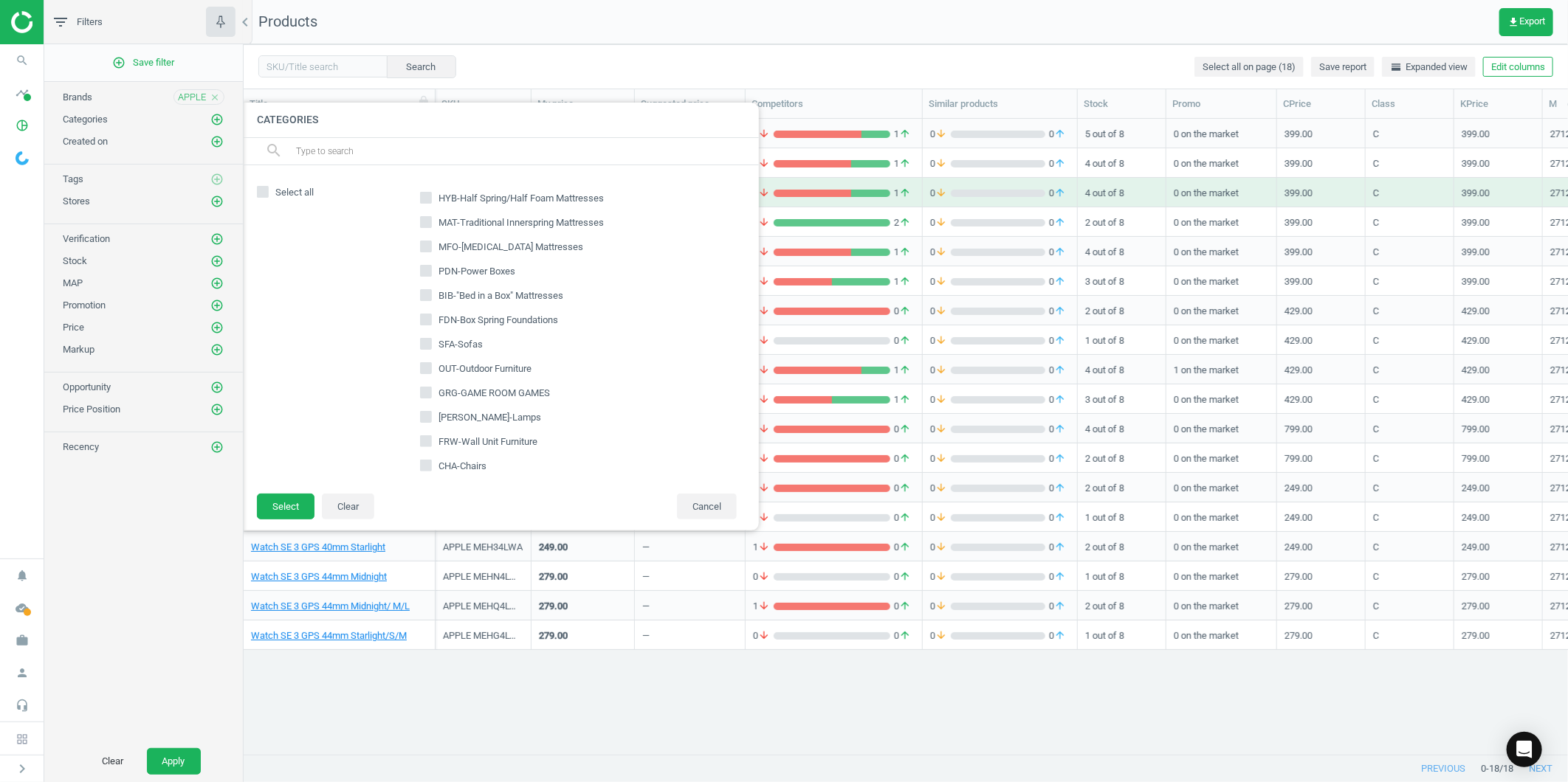
click at [347, 151] on input "text" at bounding box center [521, 151] width 453 height 24
type input "mbr"
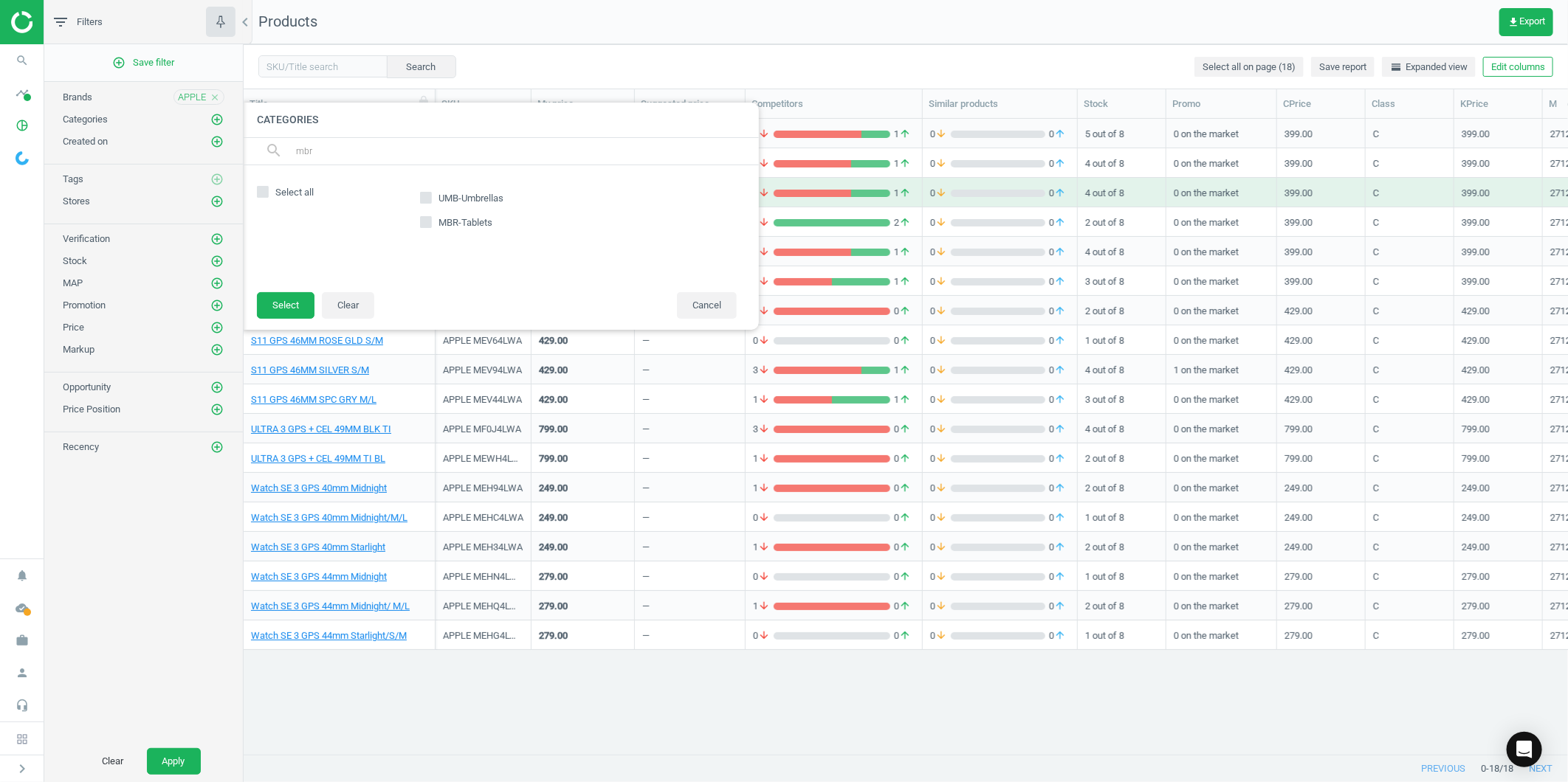
click at [422, 219] on input "MBR-Tablets" at bounding box center [426, 222] width 10 height 10
checkbox input "true"
click at [277, 300] on button "Select" at bounding box center [285, 306] width 58 height 27
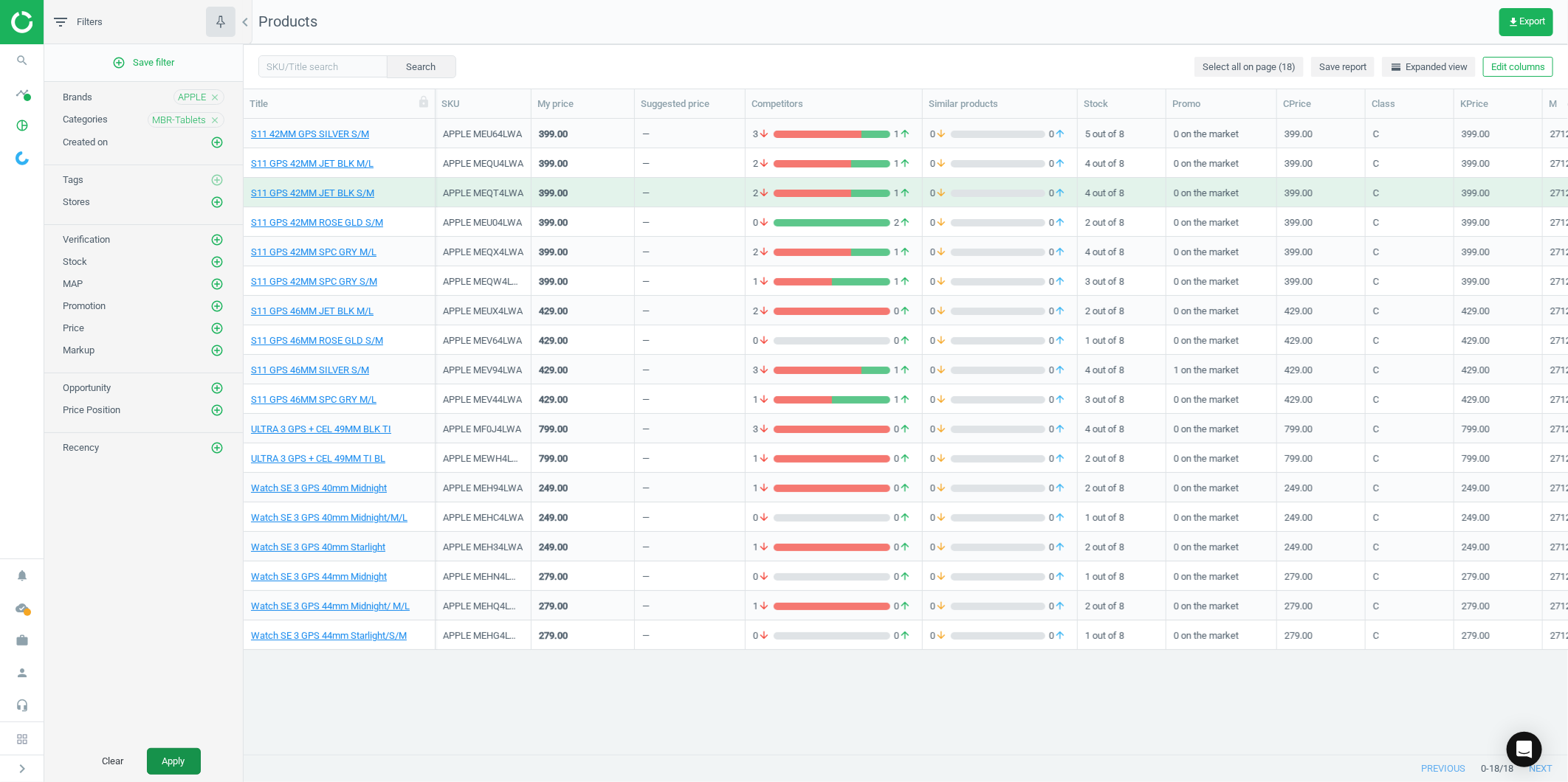
click at [160, 766] on button "Apply" at bounding box center [174, 762] width 54 height 27
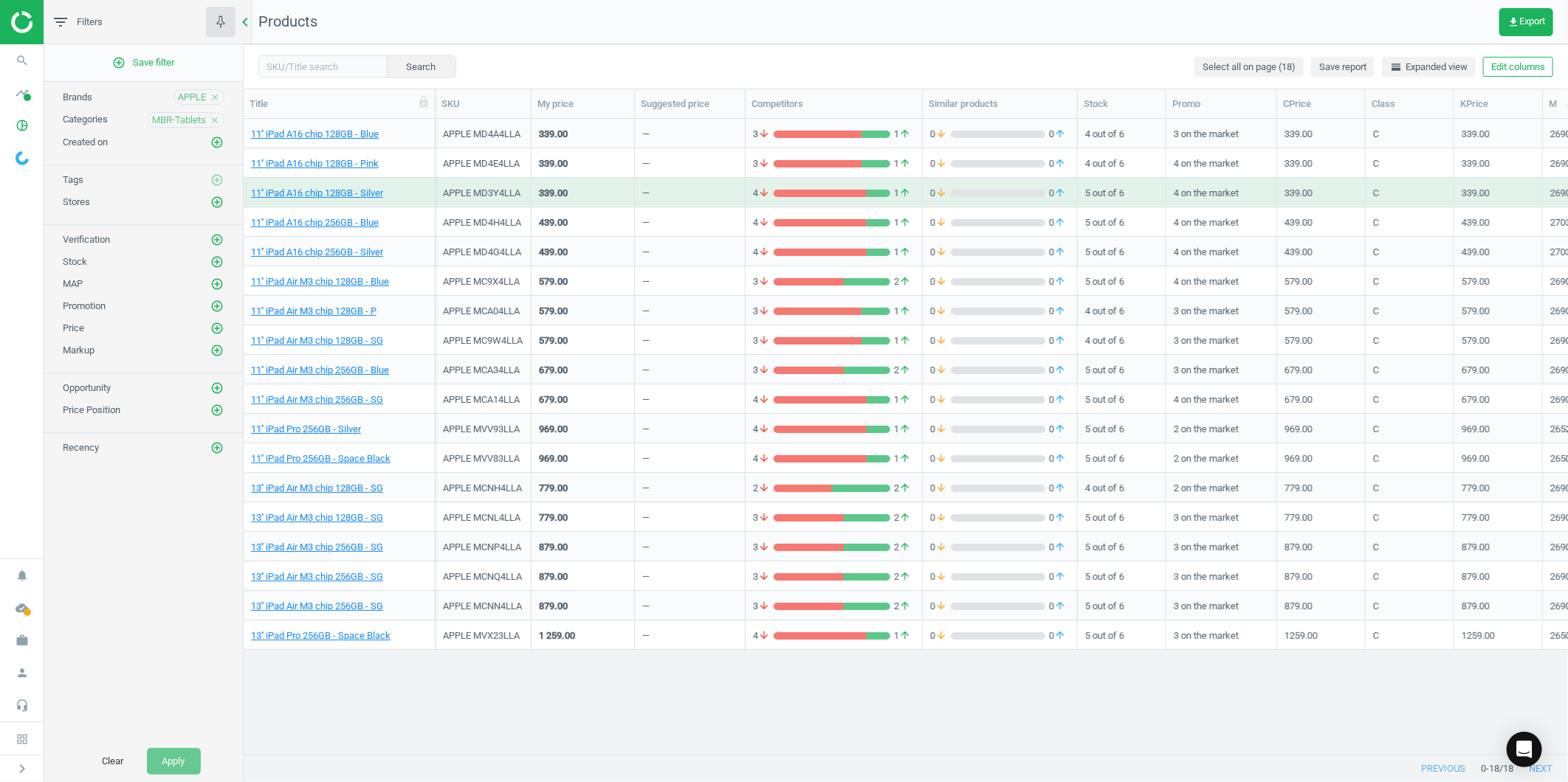
click at [251, 32] on div "chevron_left" at bounding box center [248, 22] width 10 height 45
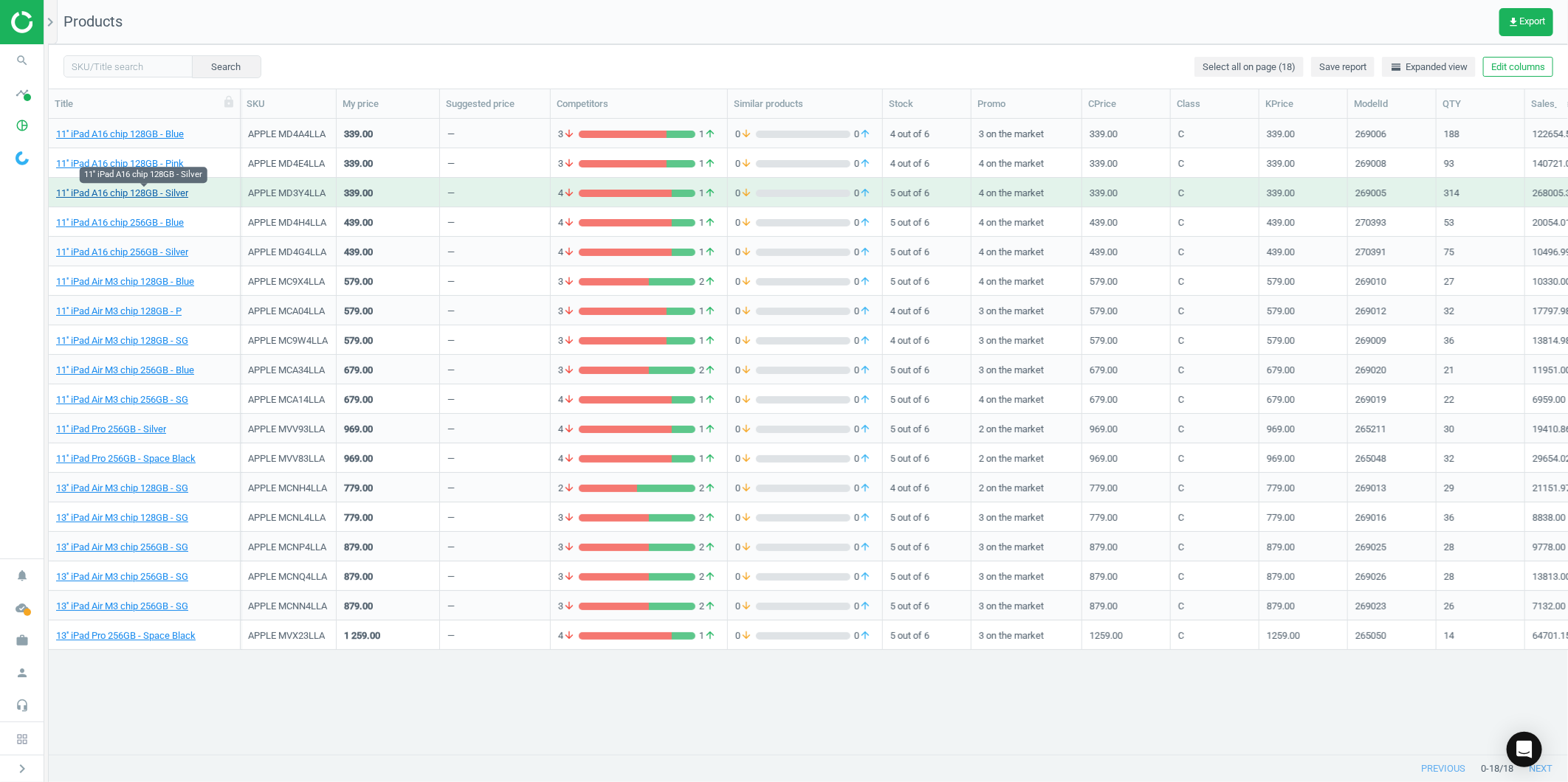
click at [154, 188] on link "11'' iPad A16 chip 128GB - Silver" at bounding box center [122, 194] width 132 height 13
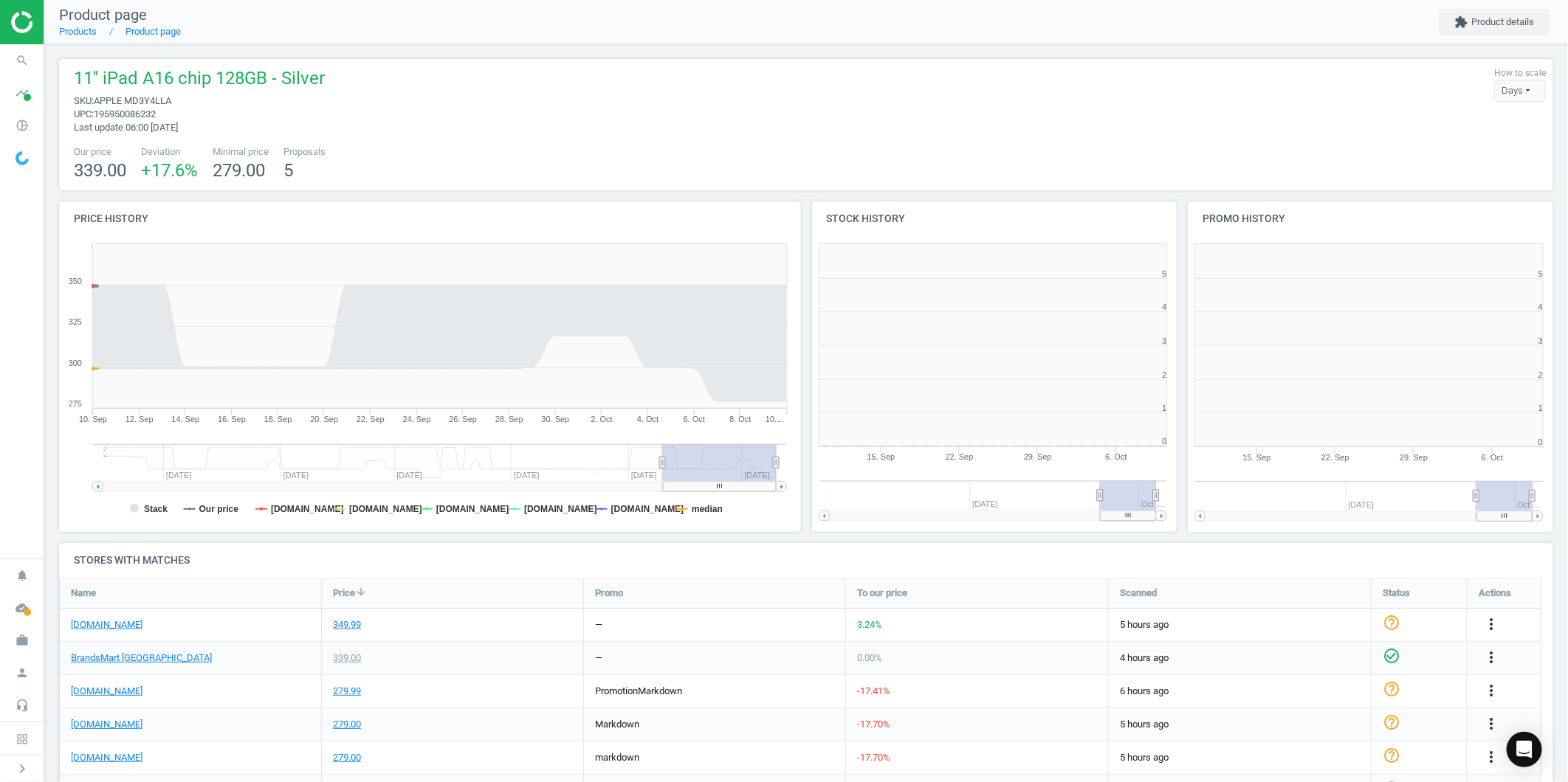
scroll to position [104, 1508]
